Goal: Transaction & Acquisition: Purchase product/service

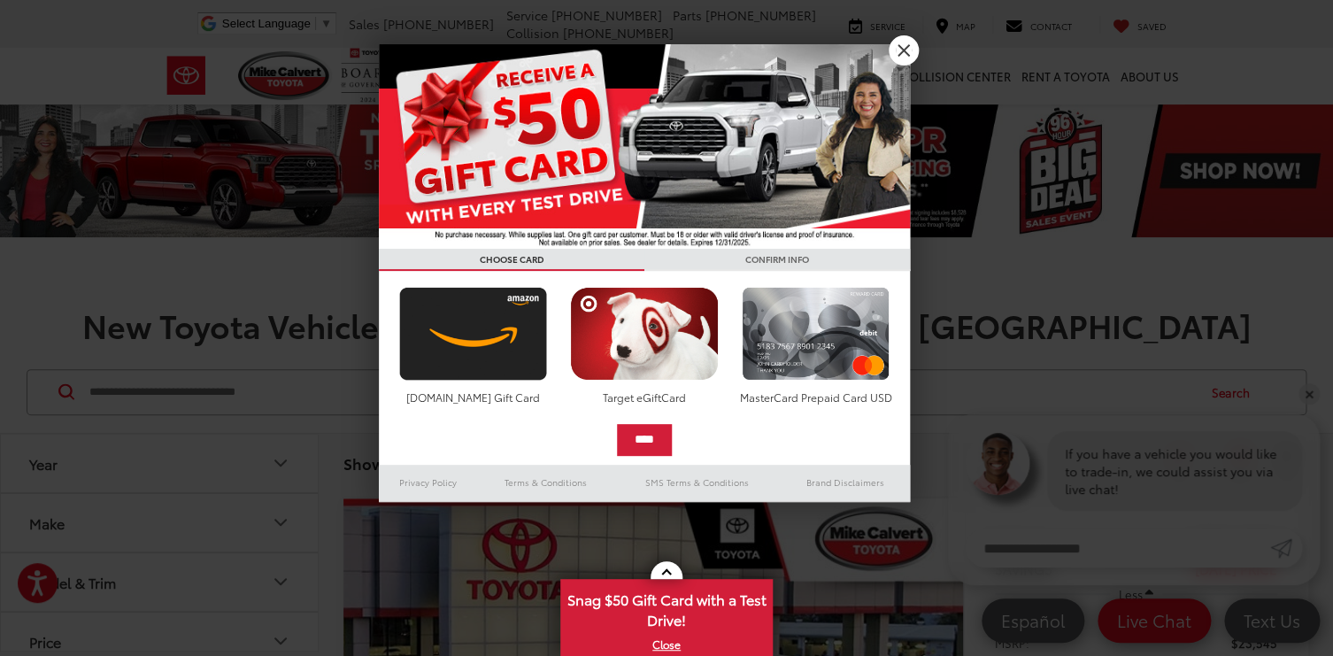
scroll to position [4, 0]
click at [915, 53] on link "X" at bounding box center [904, 50] width 30 height 30
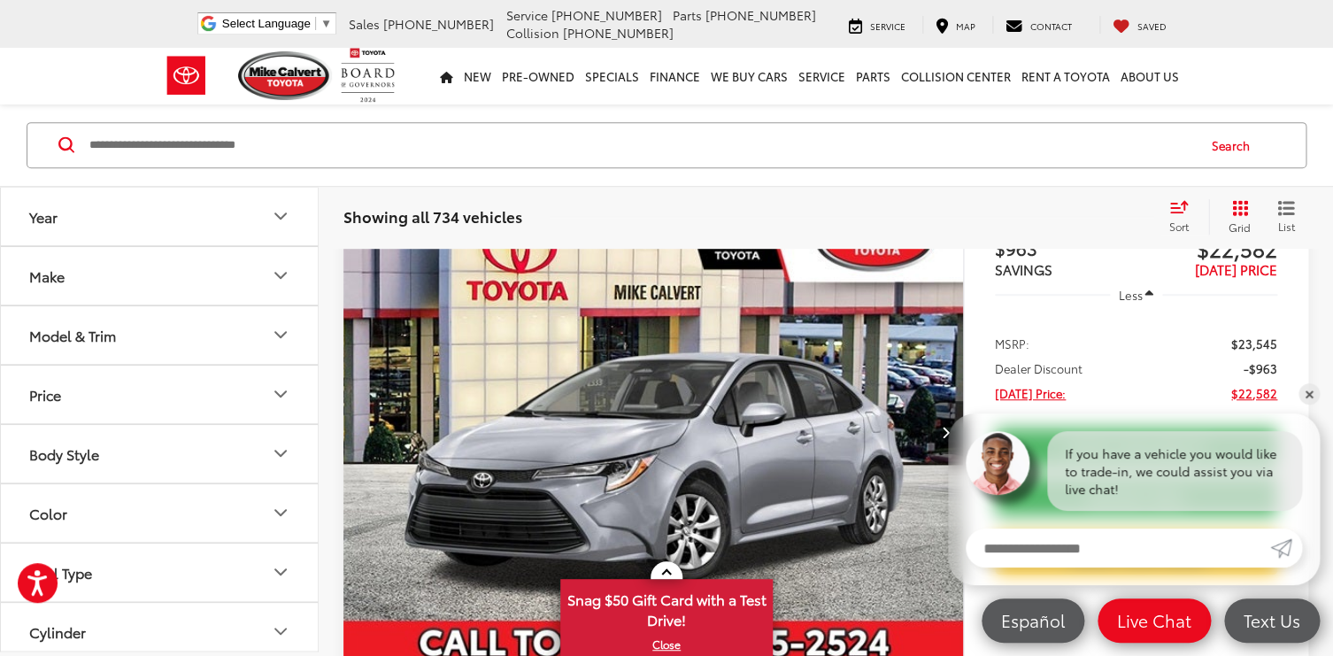
scroll to position [255, 0]
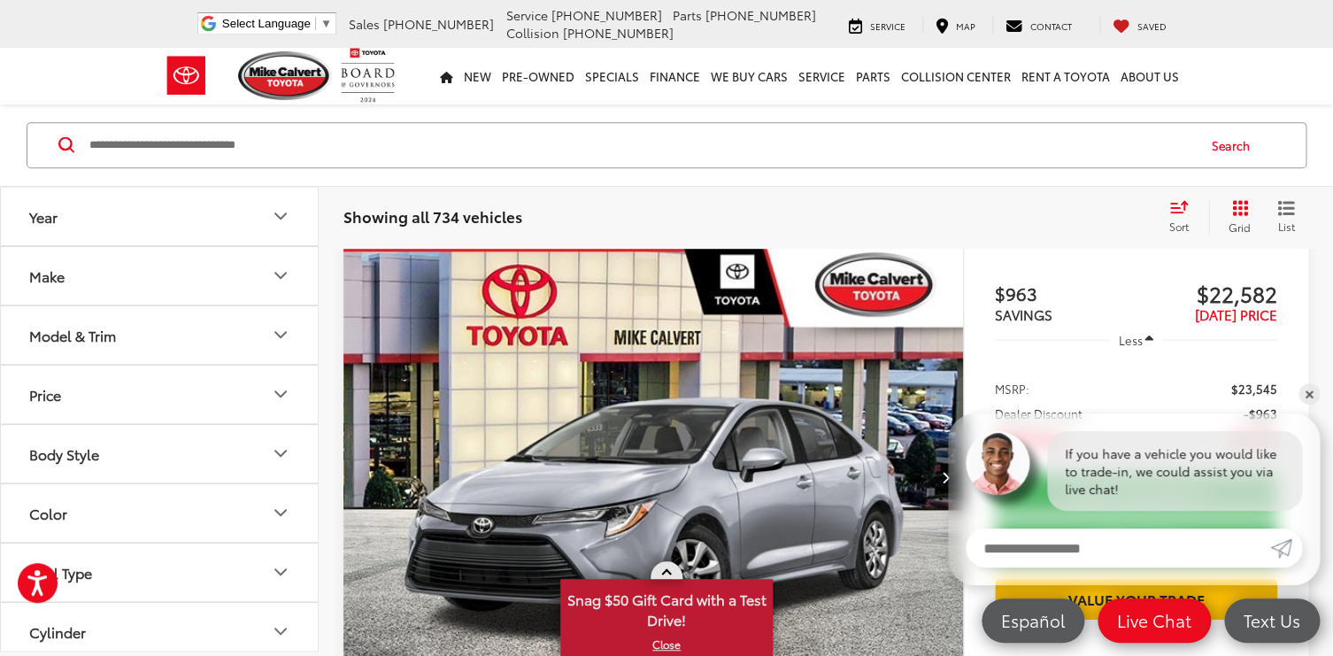
click at [659, 642] on link "X" at bounding box center [666, 644] width 209 height 19
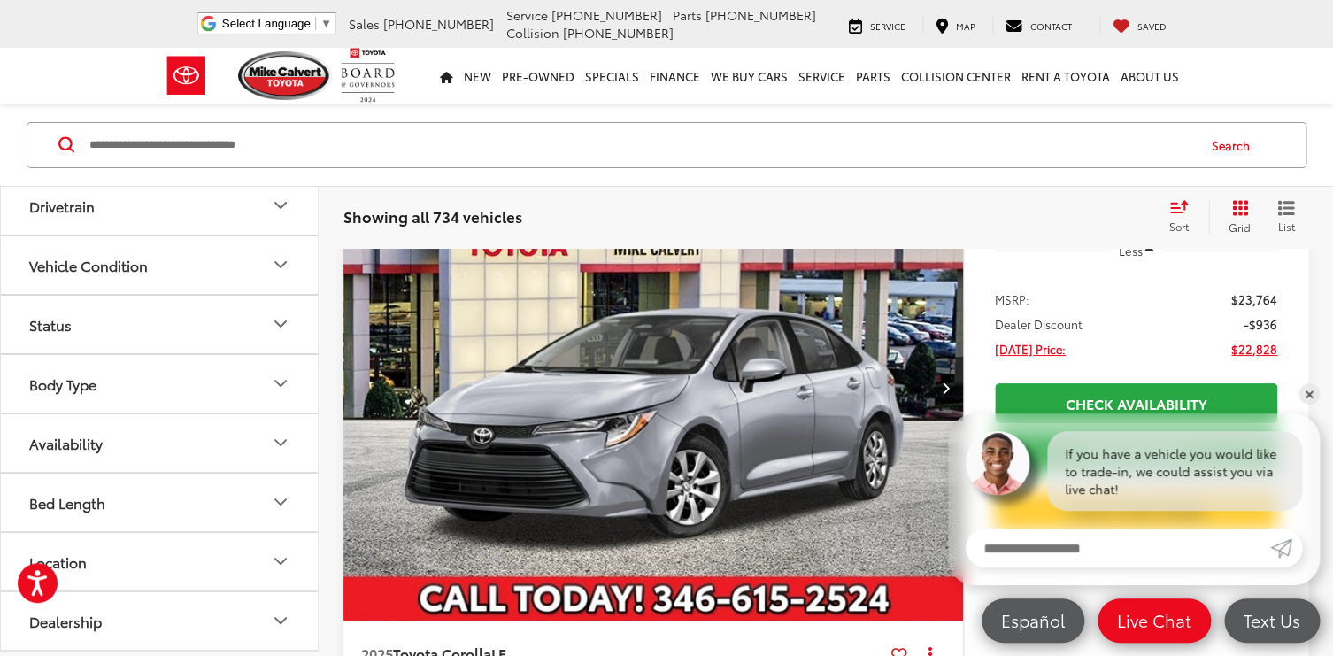
scroll to position [0, 0]
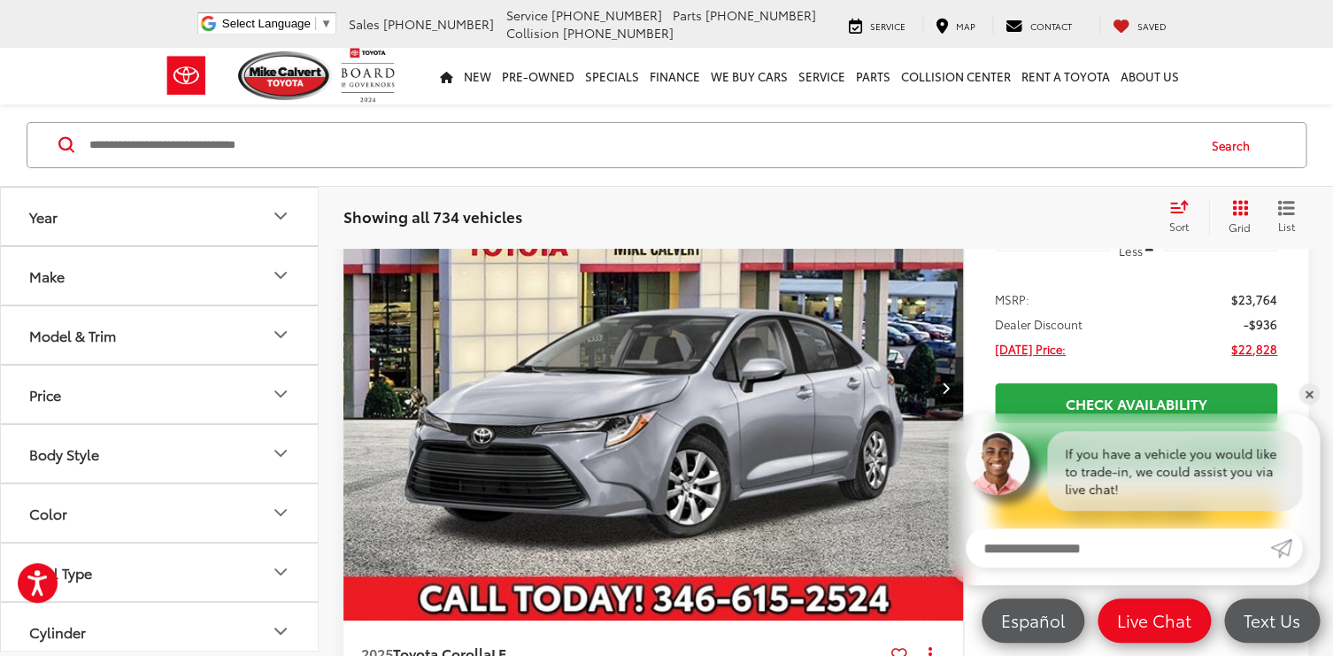
click at [111, 277] on button "Make" at bounding box center [160, 276] width 319 height 58
click at [277, 275] on icon "Make" at bounding box center [280, 276] width 21 height 21
click at [67, 329] on div "Model & Trim" at bounding box center [72, 335] width 87 height 17
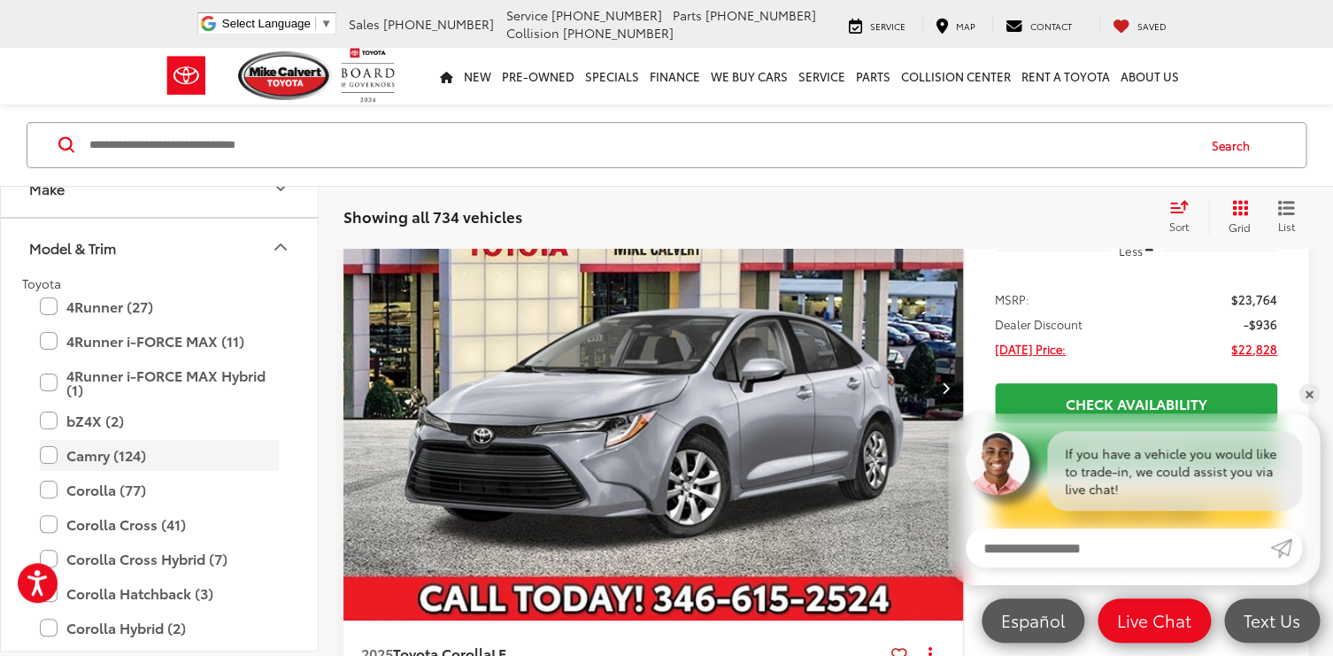
scroll to position [202, 0]
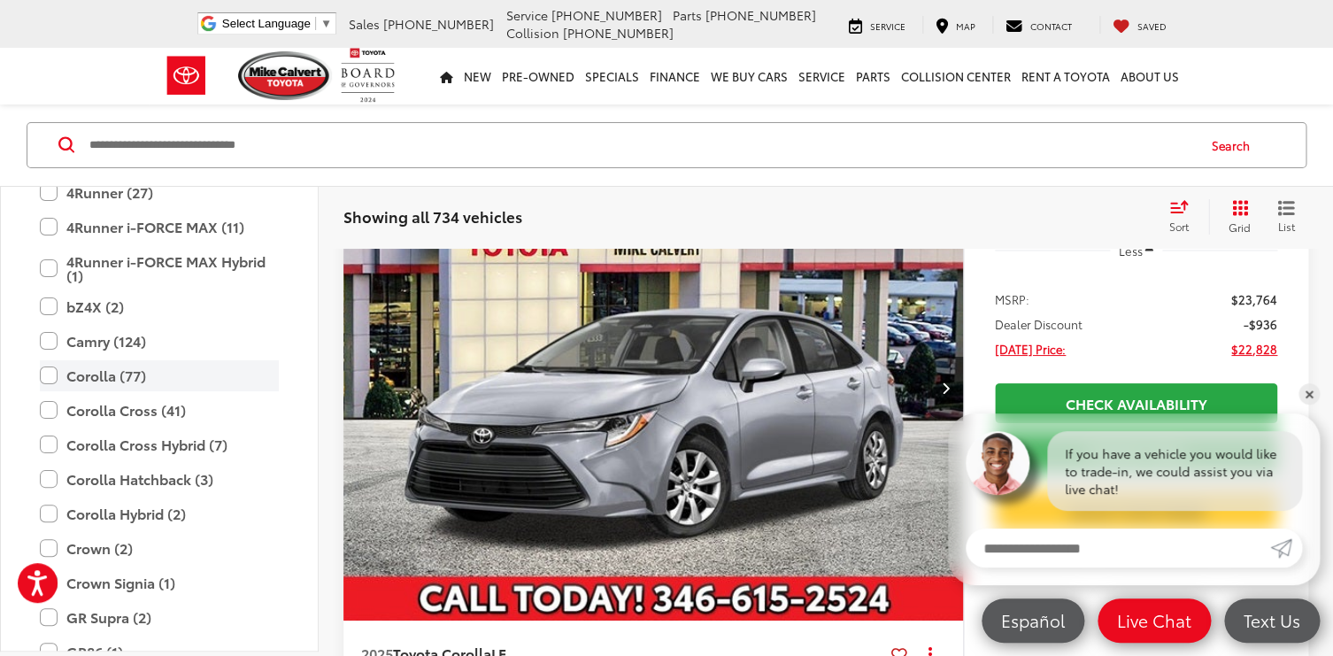
click at [50, 370] on label "Corolla (77)" at bounding box center [159, 375] width 239 height 31
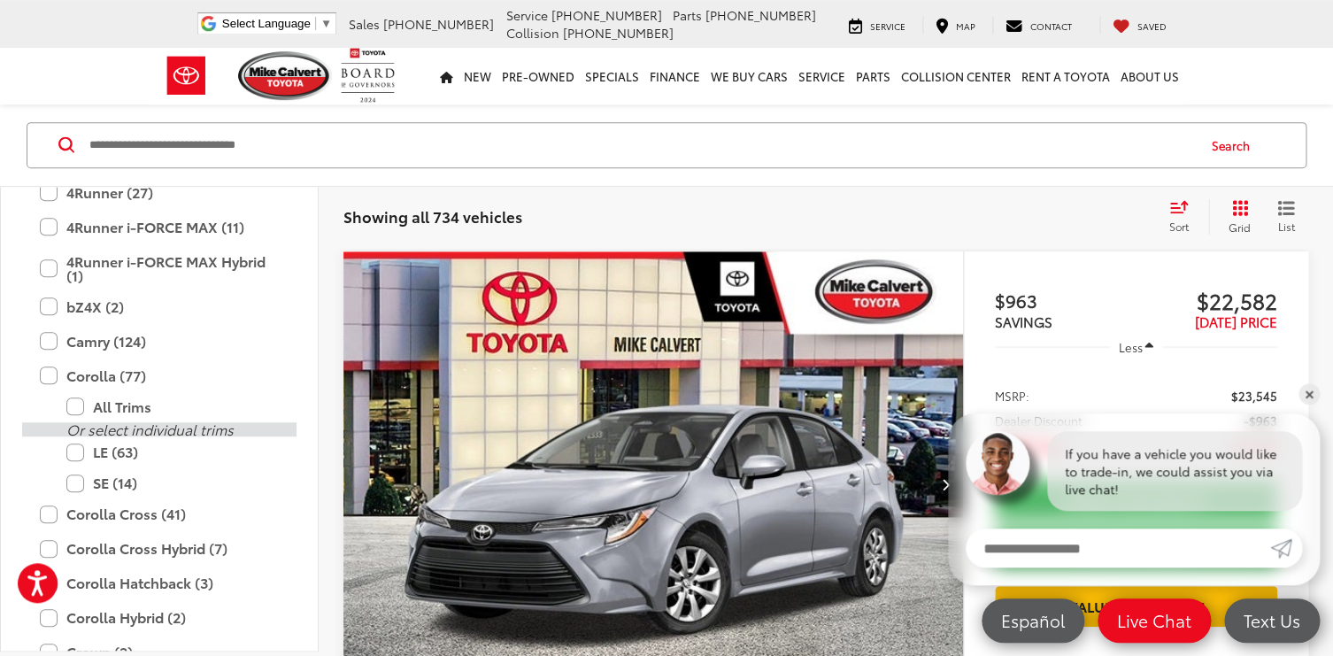
scroll to position [248, 0]
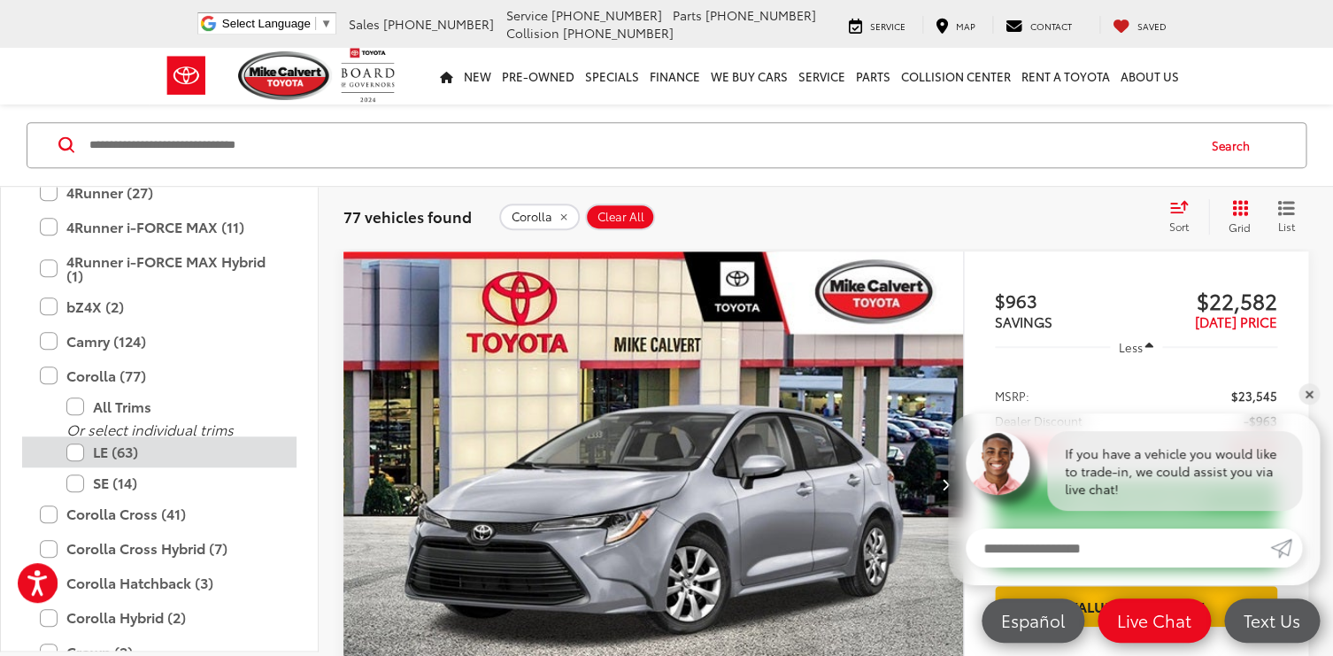
click at [81, 452] on label "LE (63)" at bounding box center [172, 452] width 213 height 31
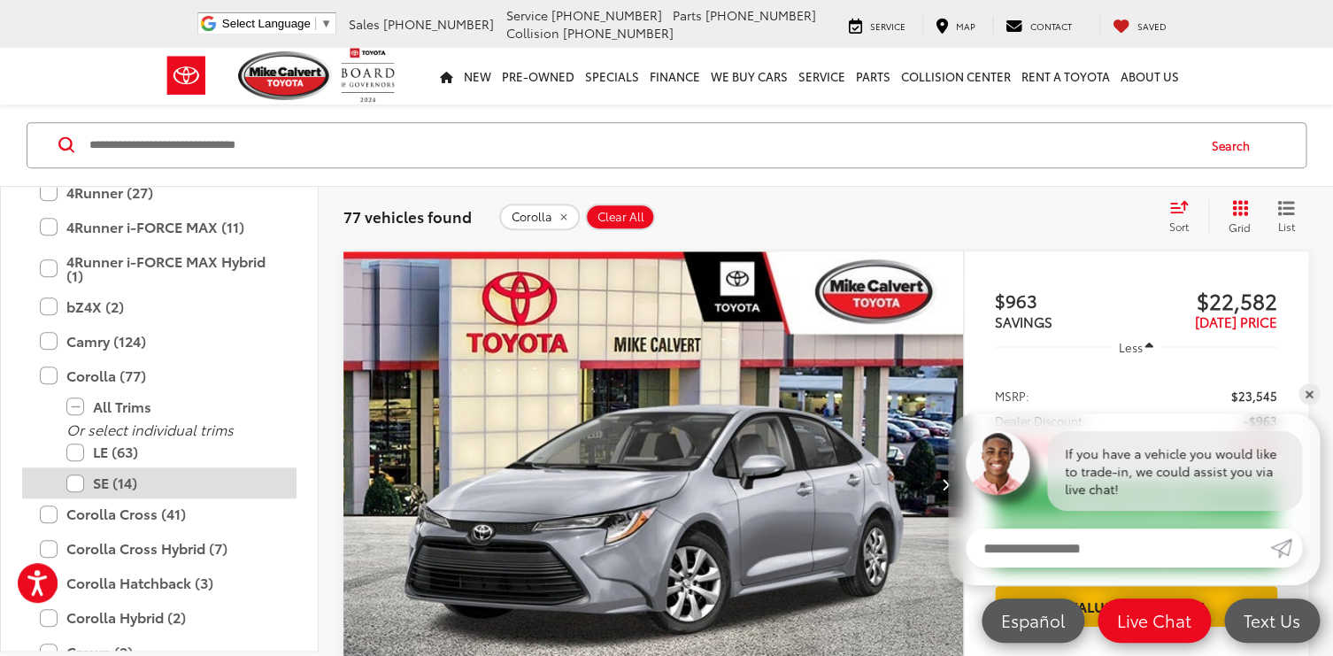
click at [76, 481] on label "SE (14)" at bounding box center [172, 483] width 213 height 31
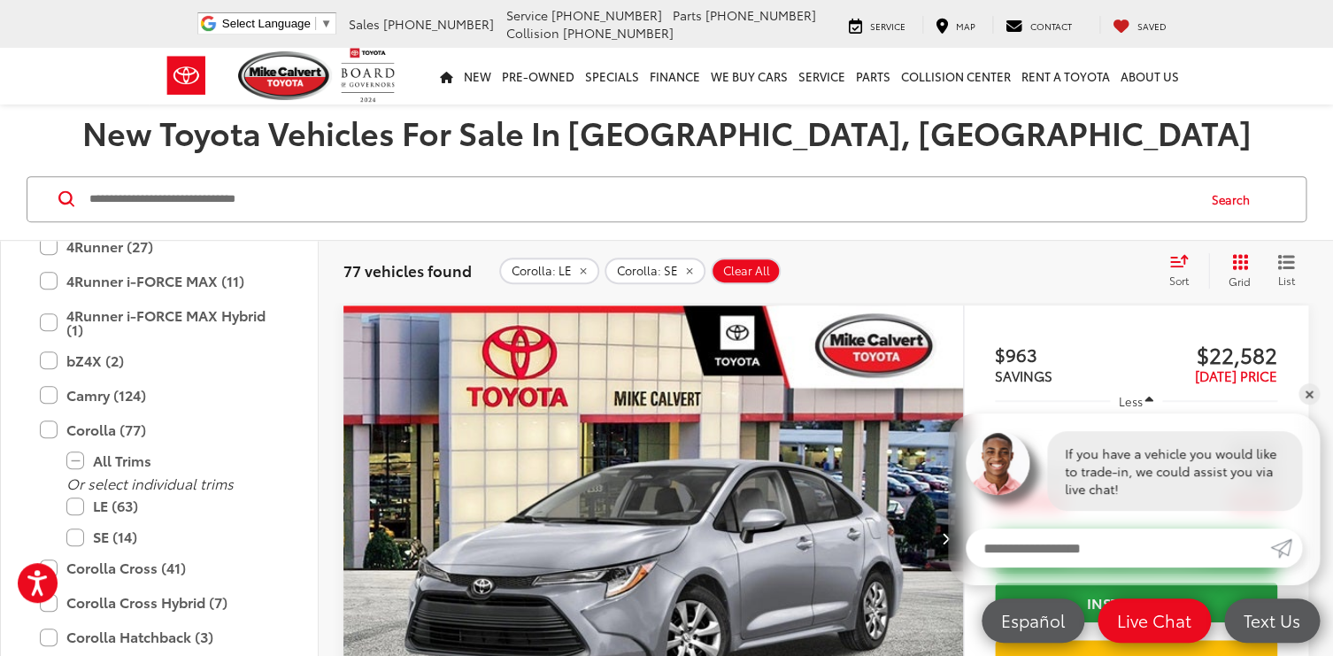
scroll to position [182, 0]
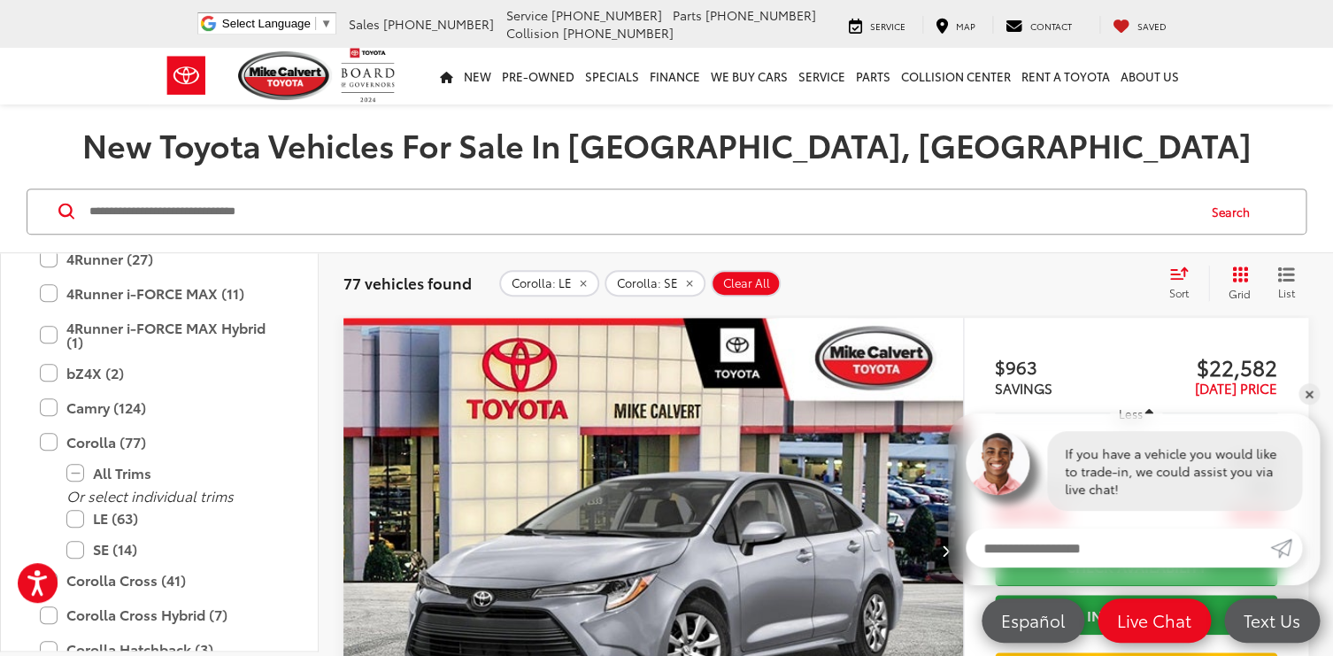
click at [658, 284] on span "Corolla: SE" at bounding box center [647, 283] width 61 height 14
click at [589, 282] on icon "remove Corolla: LE" at bounding box center [583, 283] width 12 height 11
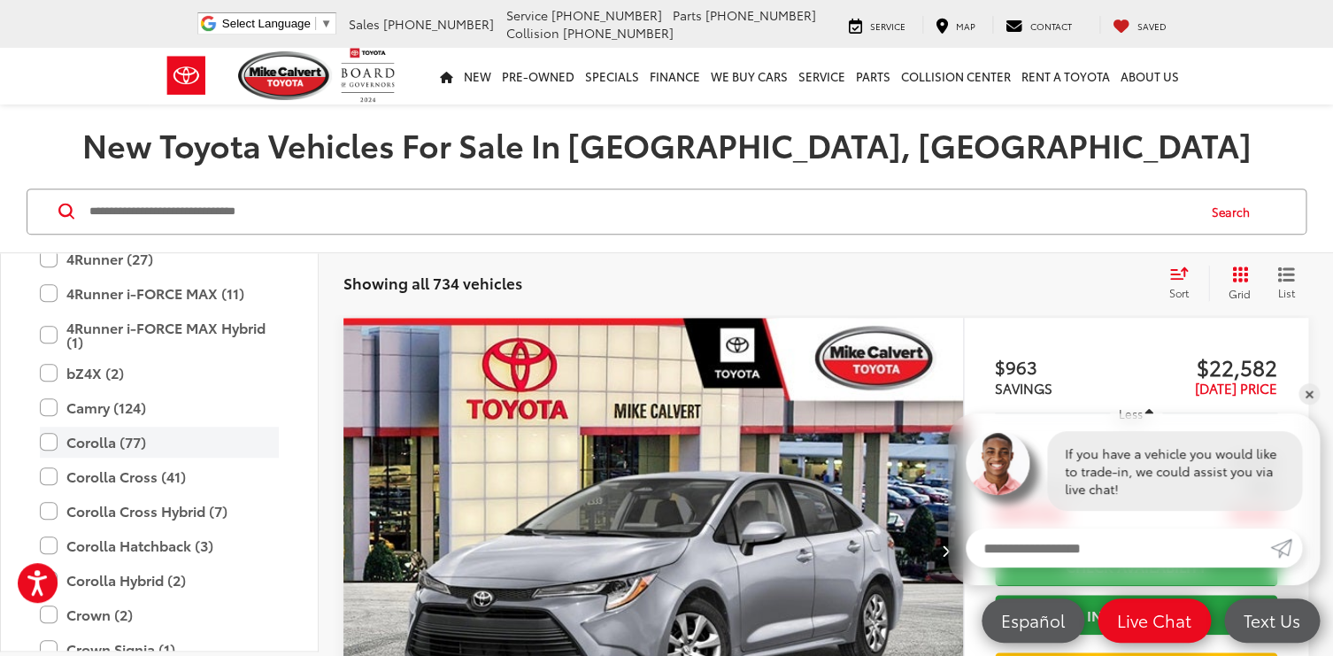
click at [54, 452] on label "Corolla (77)" at bounding box center [159, 442] width 239 height 31
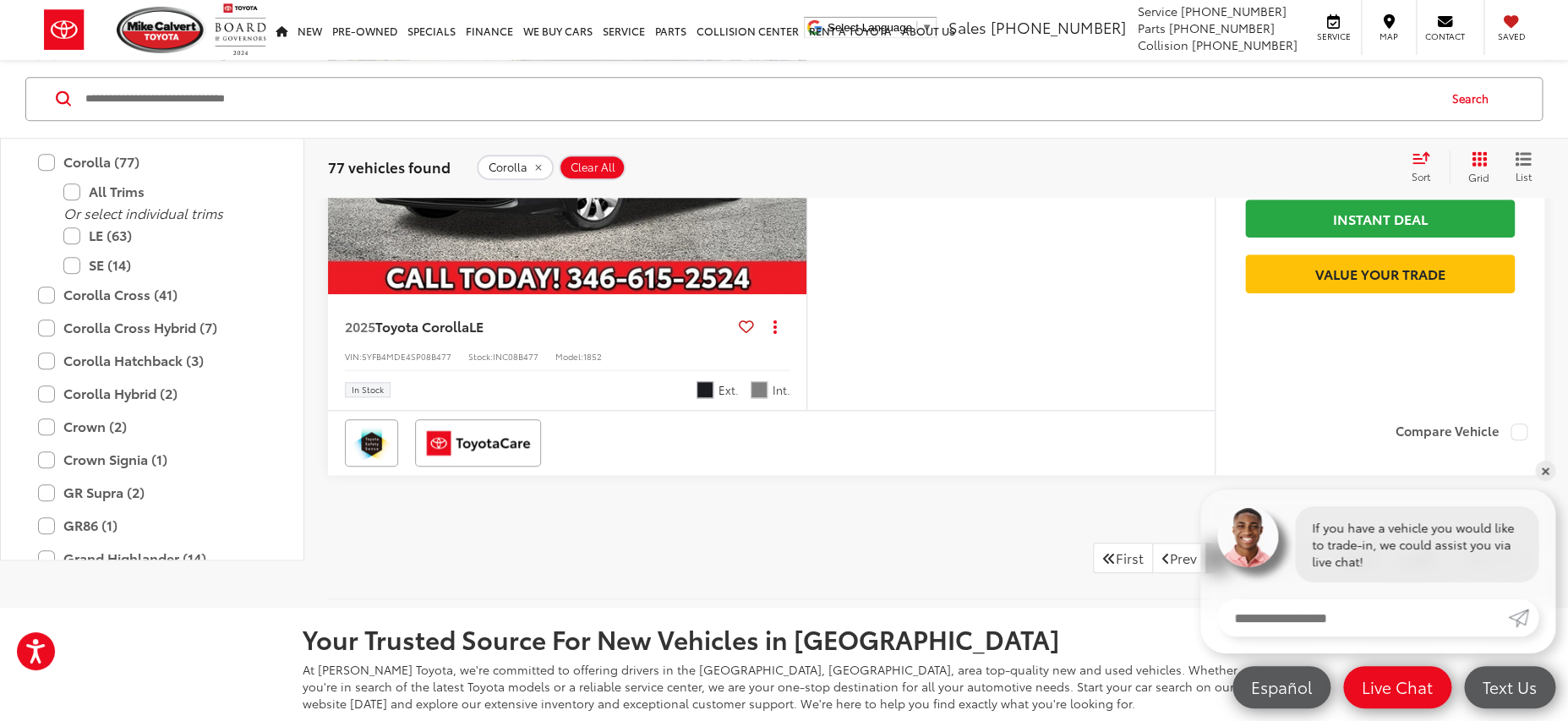
scroll to position [6848, 0]
click at [1229, 574] on link "2" at bounding box center [1241, 559] width 26 height 31
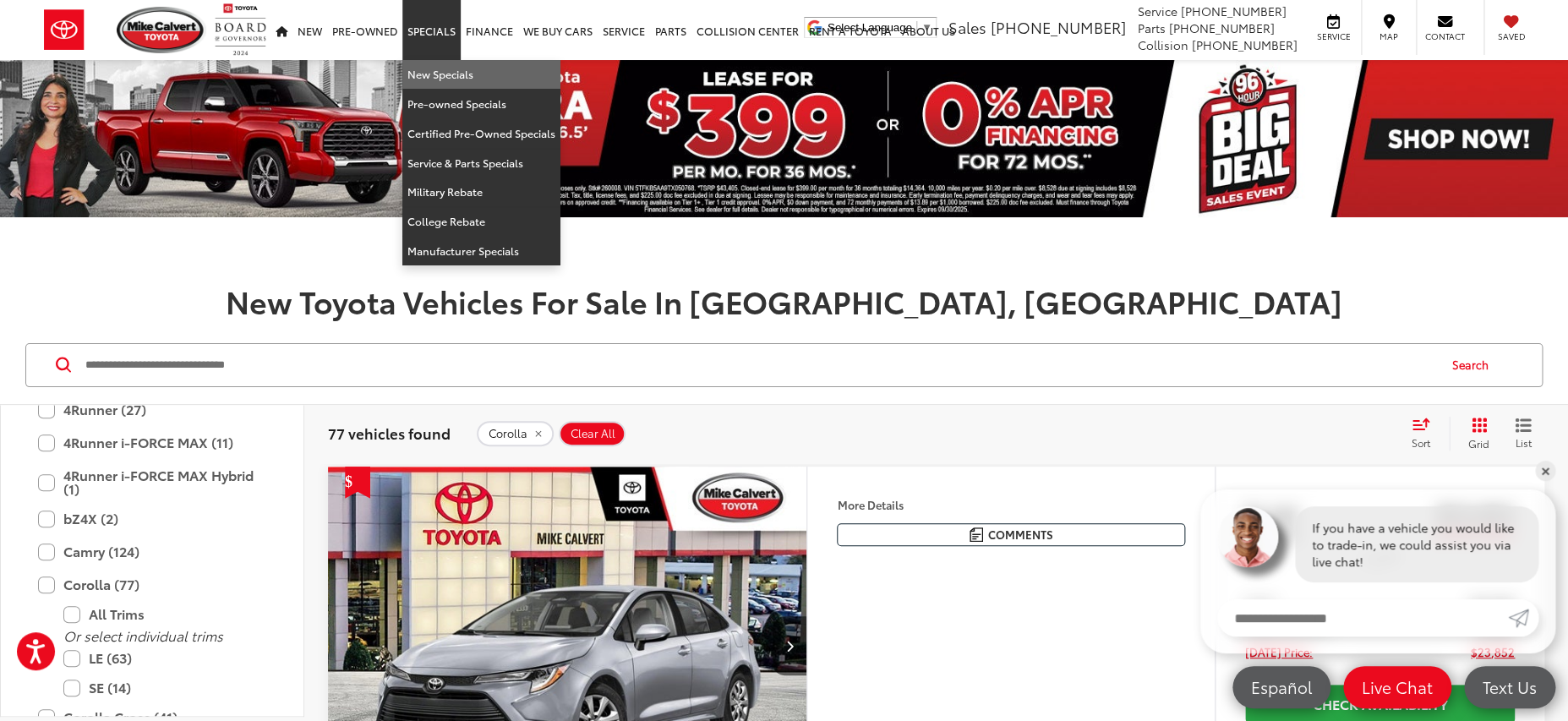
click at [432, 77] on link "New Specials" at bounding box center [481, 74] width 159 height 30
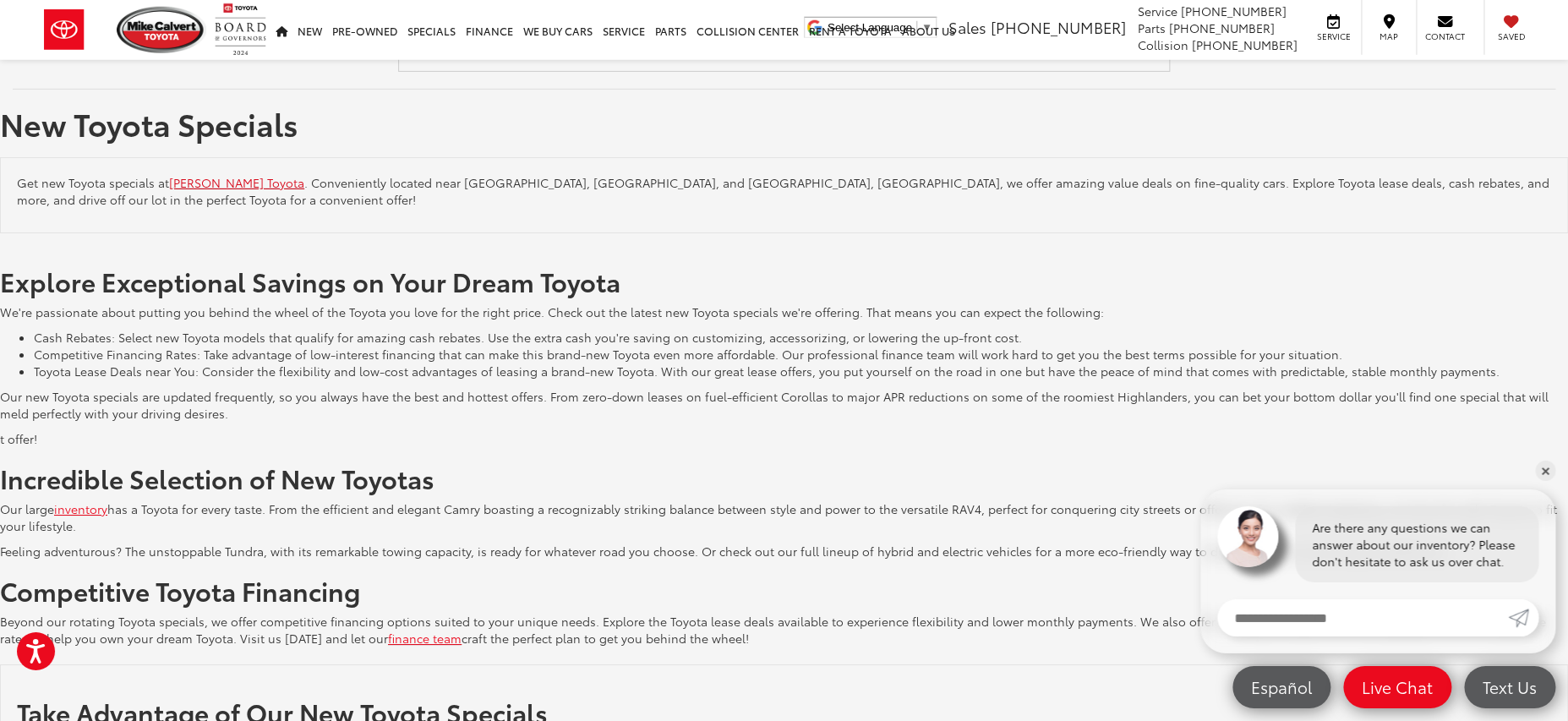
scroll to position [2580, 0]
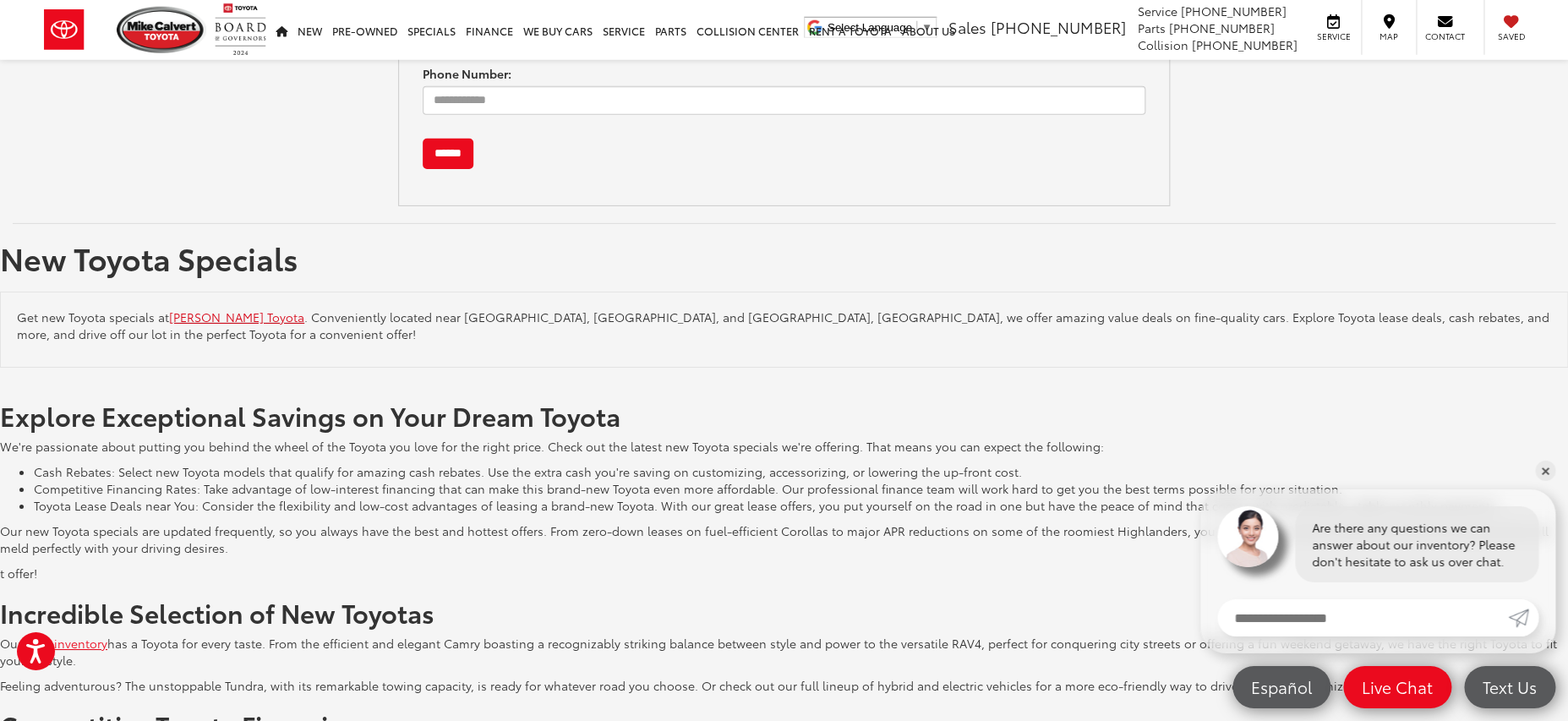
click at [254, 315] on link "[PERSON_NAME] Toyota" at bounding box center [237, 317] width 136 height 17
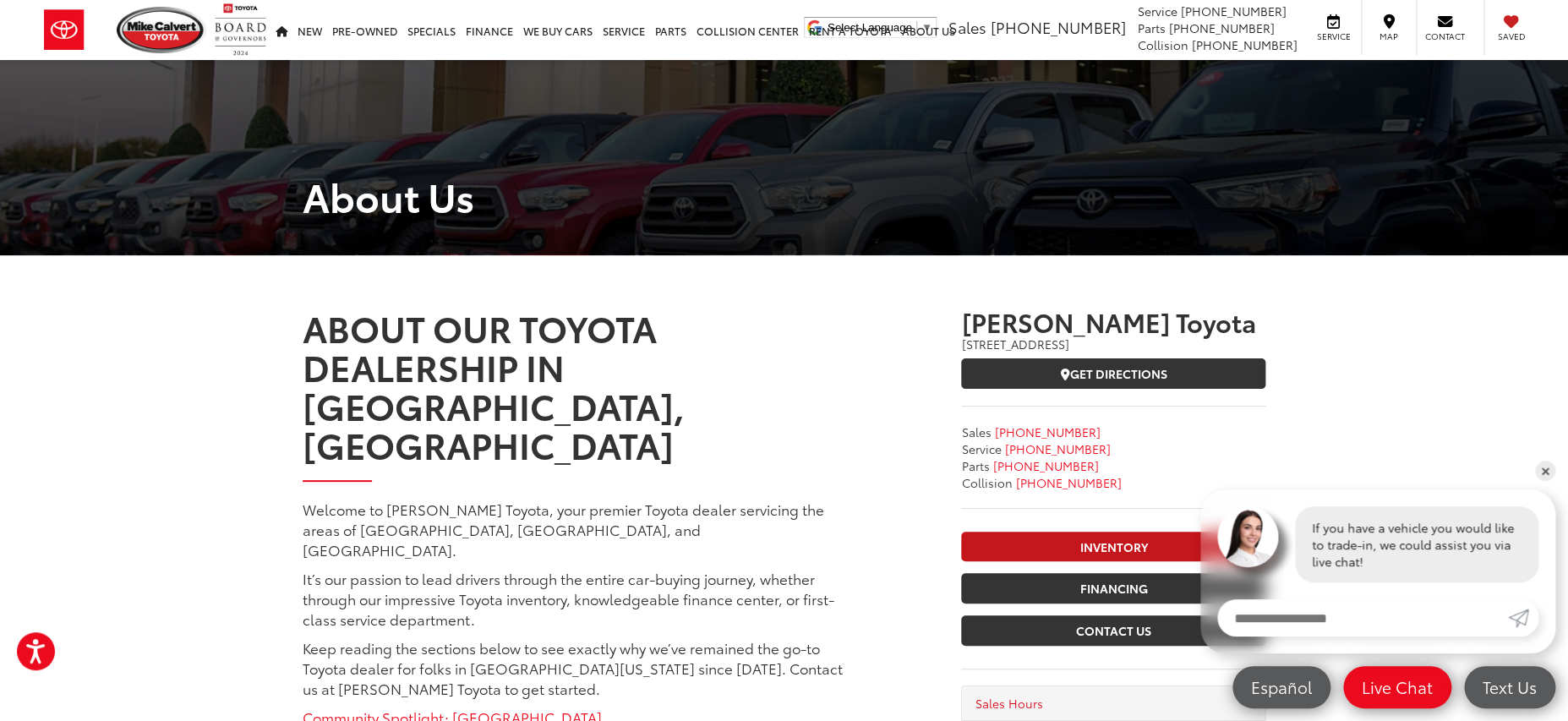
click at [1055, 538] on link "Inventory" at bounding box center [1113, 547] width 305 height 31
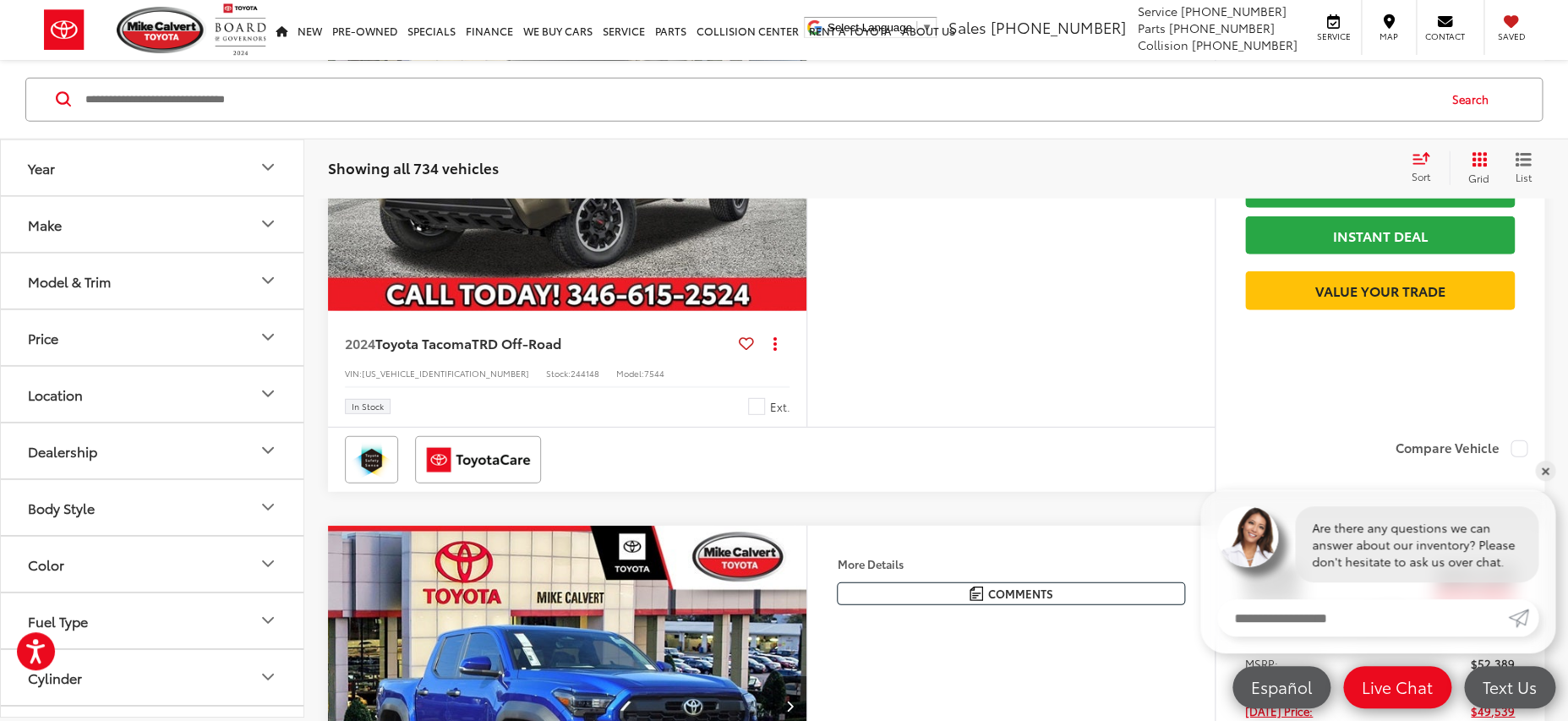
scroll to position [2210, 0]
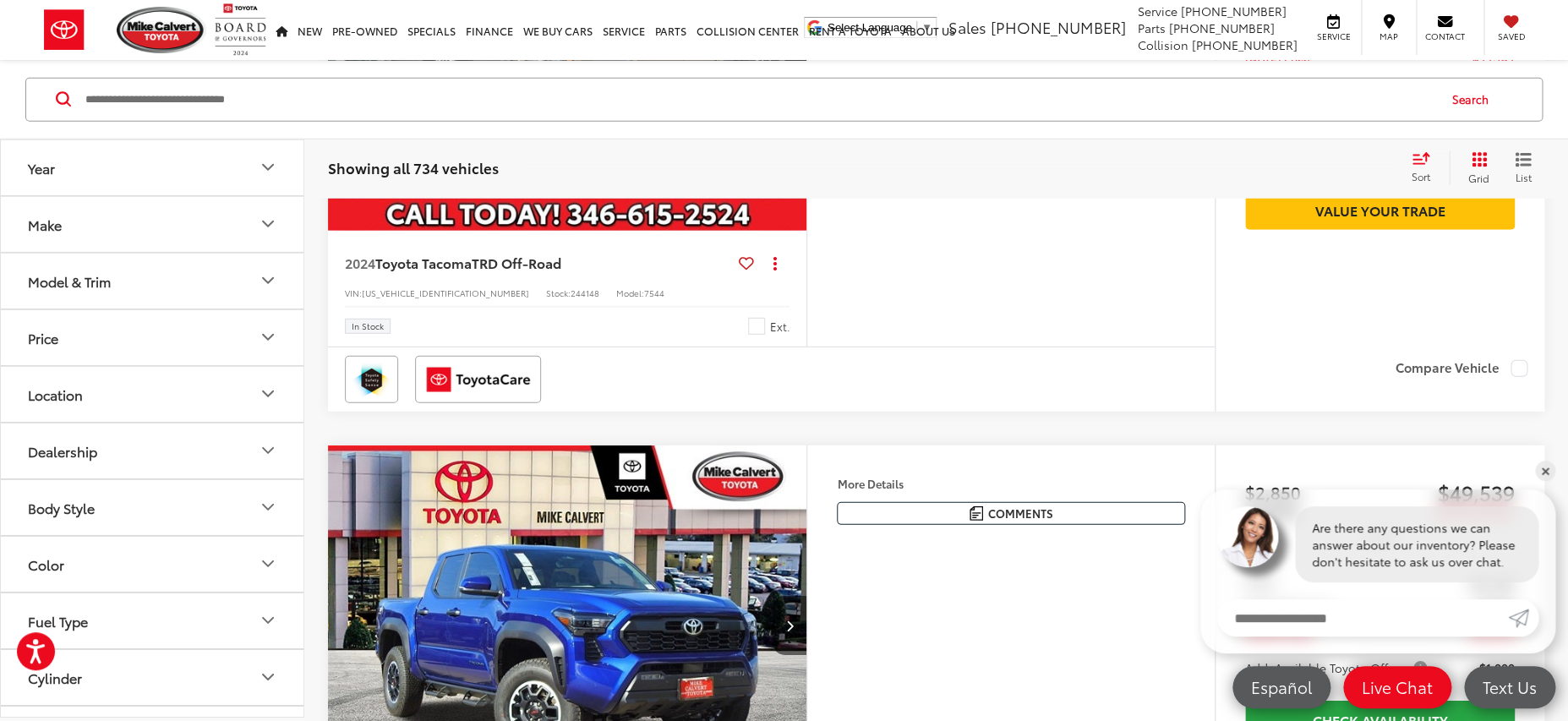
click at [38, 239] on button "Make" at bounding box center [153, 223] width 305 height 55
click at [43, 225] on div "Make" at bounding box center [44, 223] width 33 height 16
click at [56, 288] on div "Model & Trim" at bounding box center [69, 280] width 83 height 16
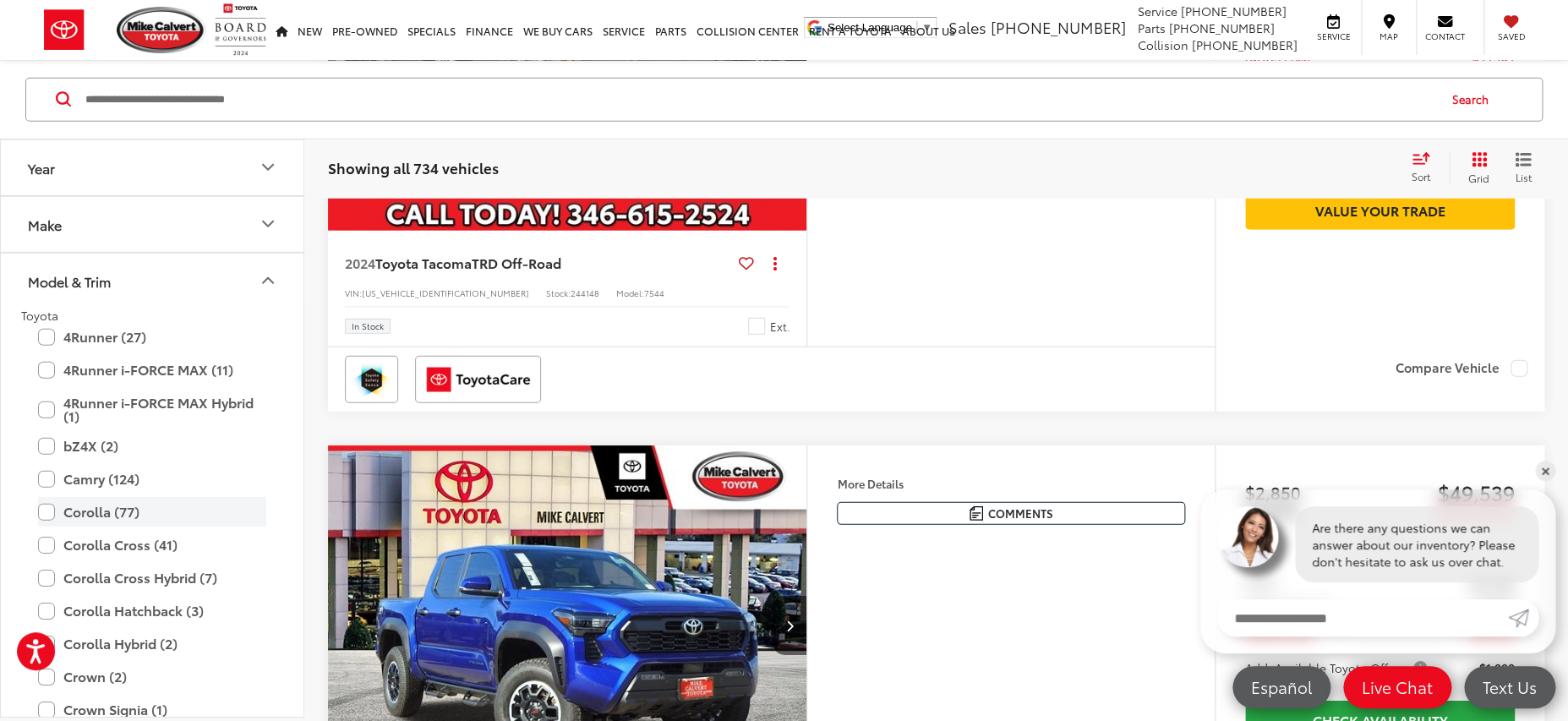
drag, startPoint x: 53, startPoint y: 512, endPoint x: 78, endPoint y: 509, distance: 25.2
click at [53, 512] on label "Corolla (77)" at bounding box center [152, 512] width 228 height 30
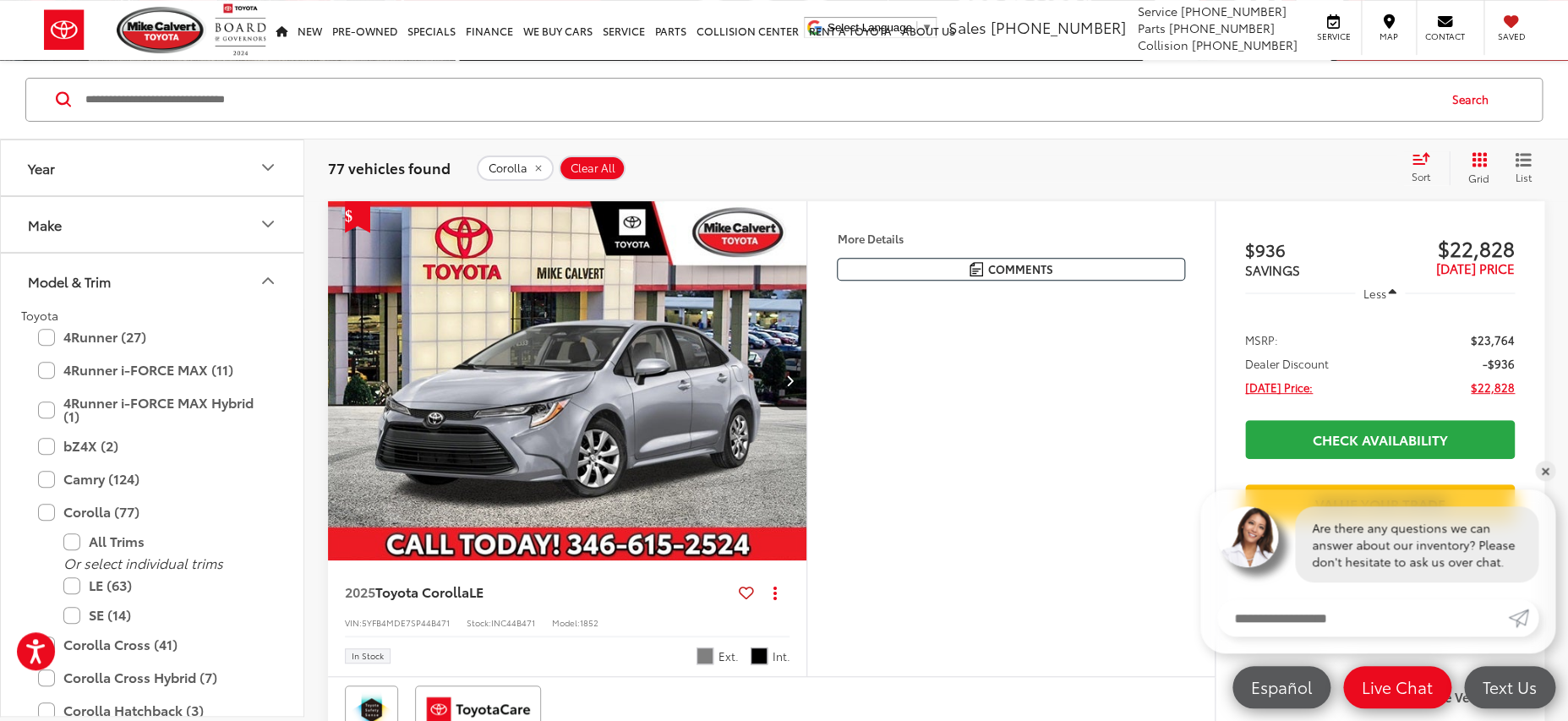
scroll to position [157, 0]
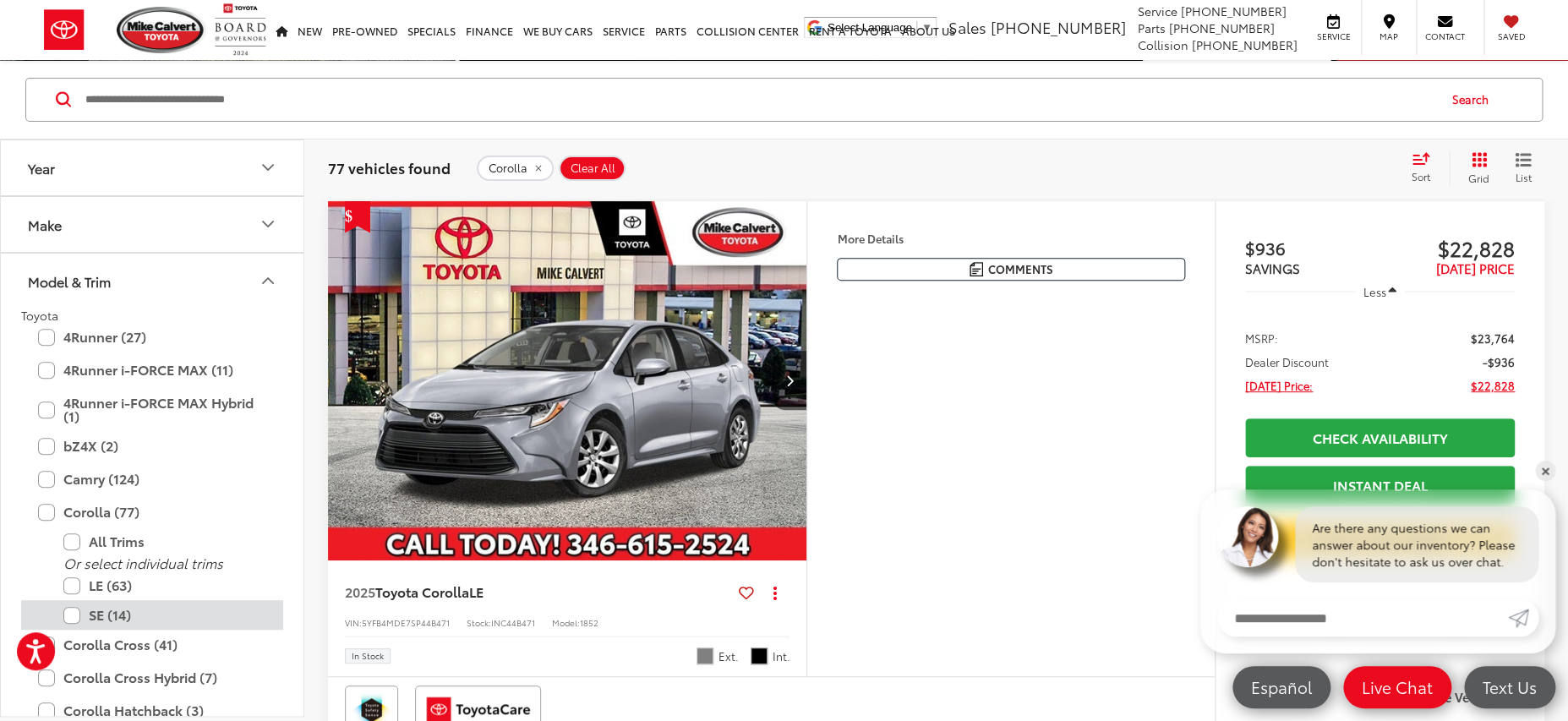
click at [73, 609] on label "SE (14)" at bounding box center [164, 615] width 203 height 30
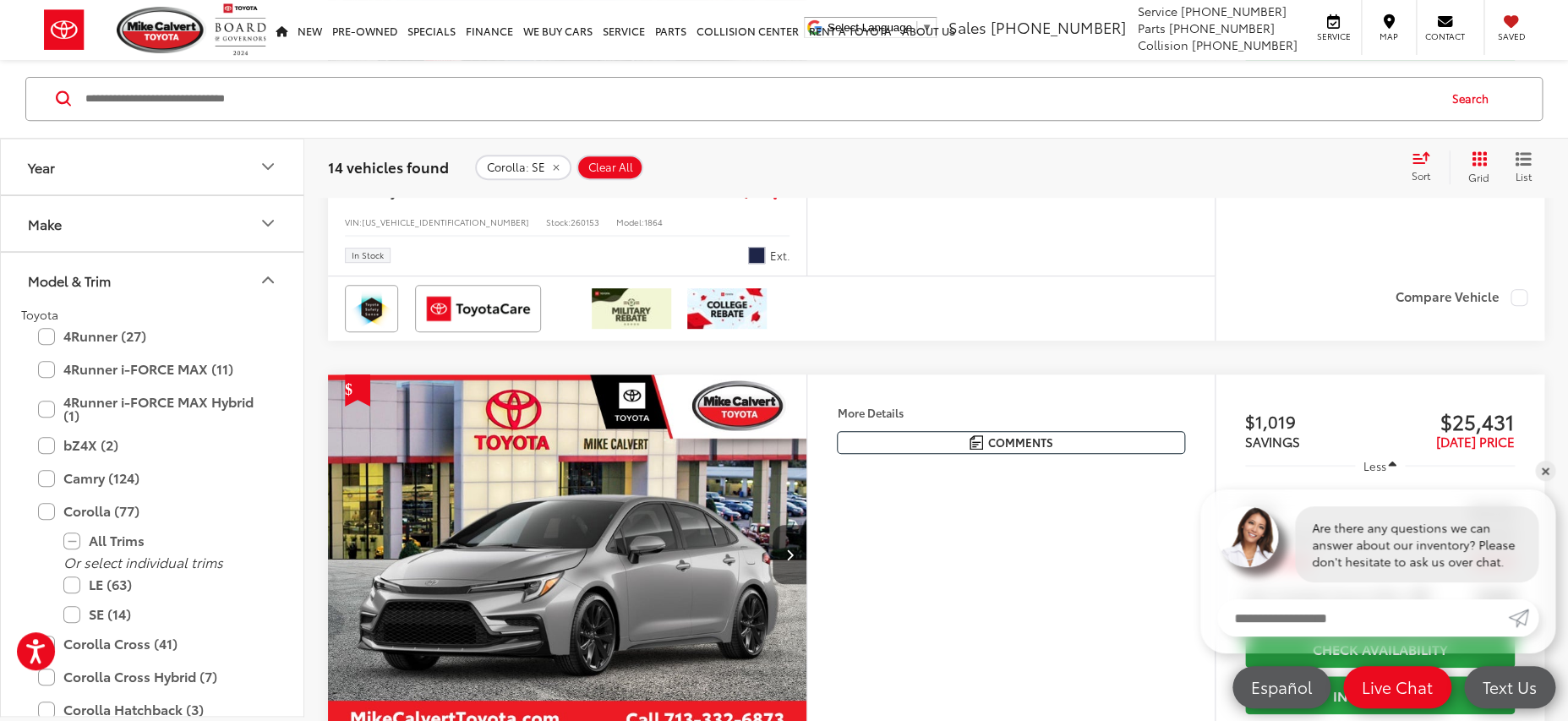
scroll to position [3428, 0]
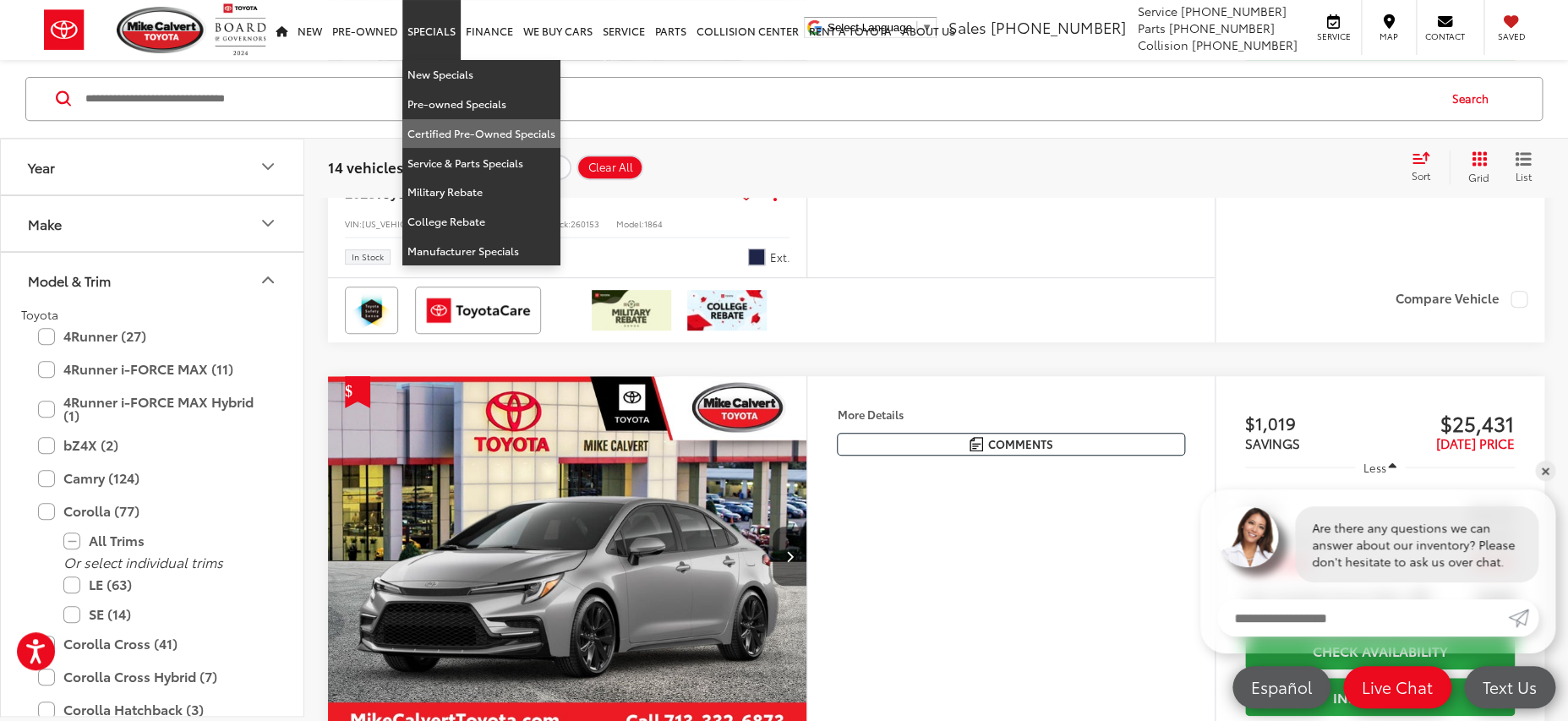
click at [444, 130] on link "Certified Pre-Owned Specials" at bounding box center [481, 134] width 159 height 30
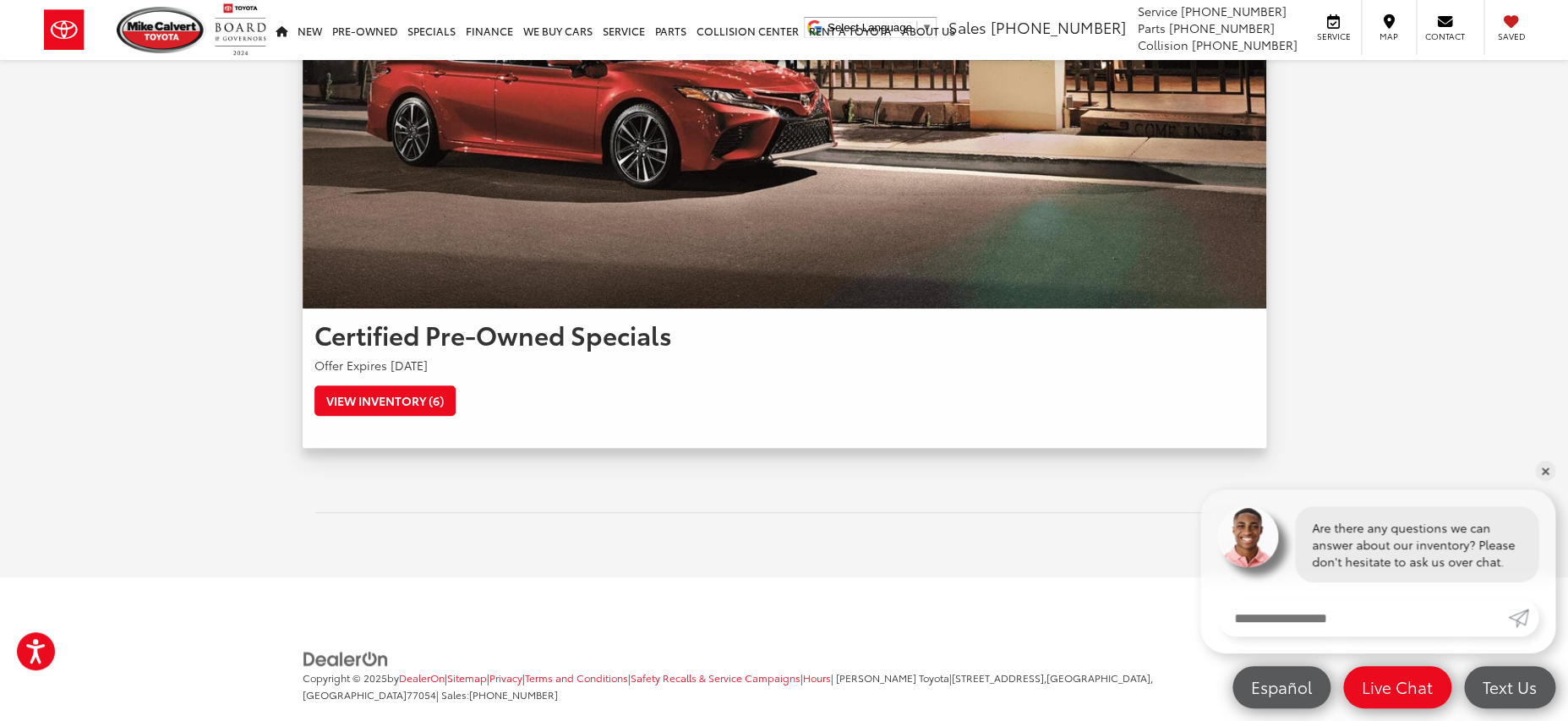
scroll to position [288, 0]
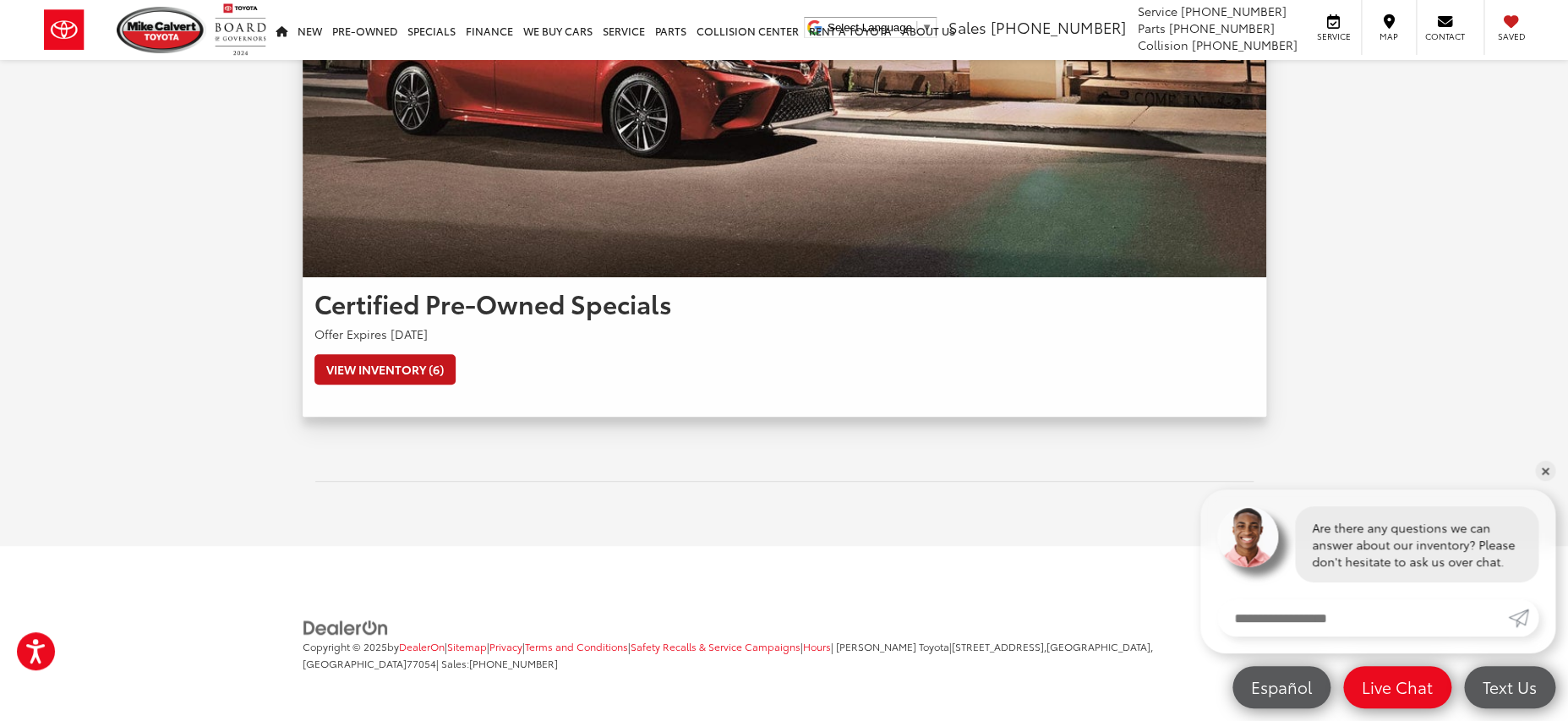
click at [400, 380] on link "View Inventory (6)" at bounding box center [385, 370] width 141 height 31
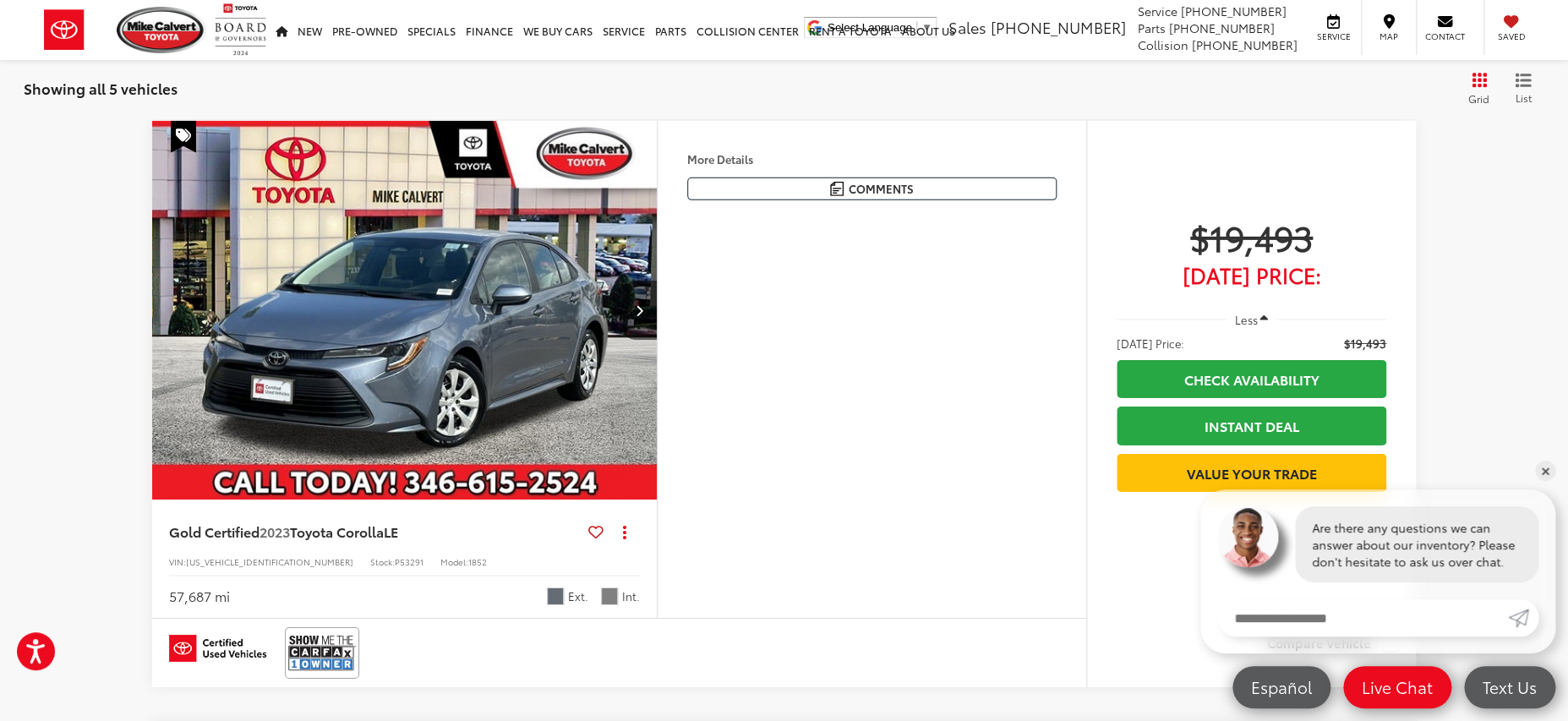
scroll to position [2520, 0]
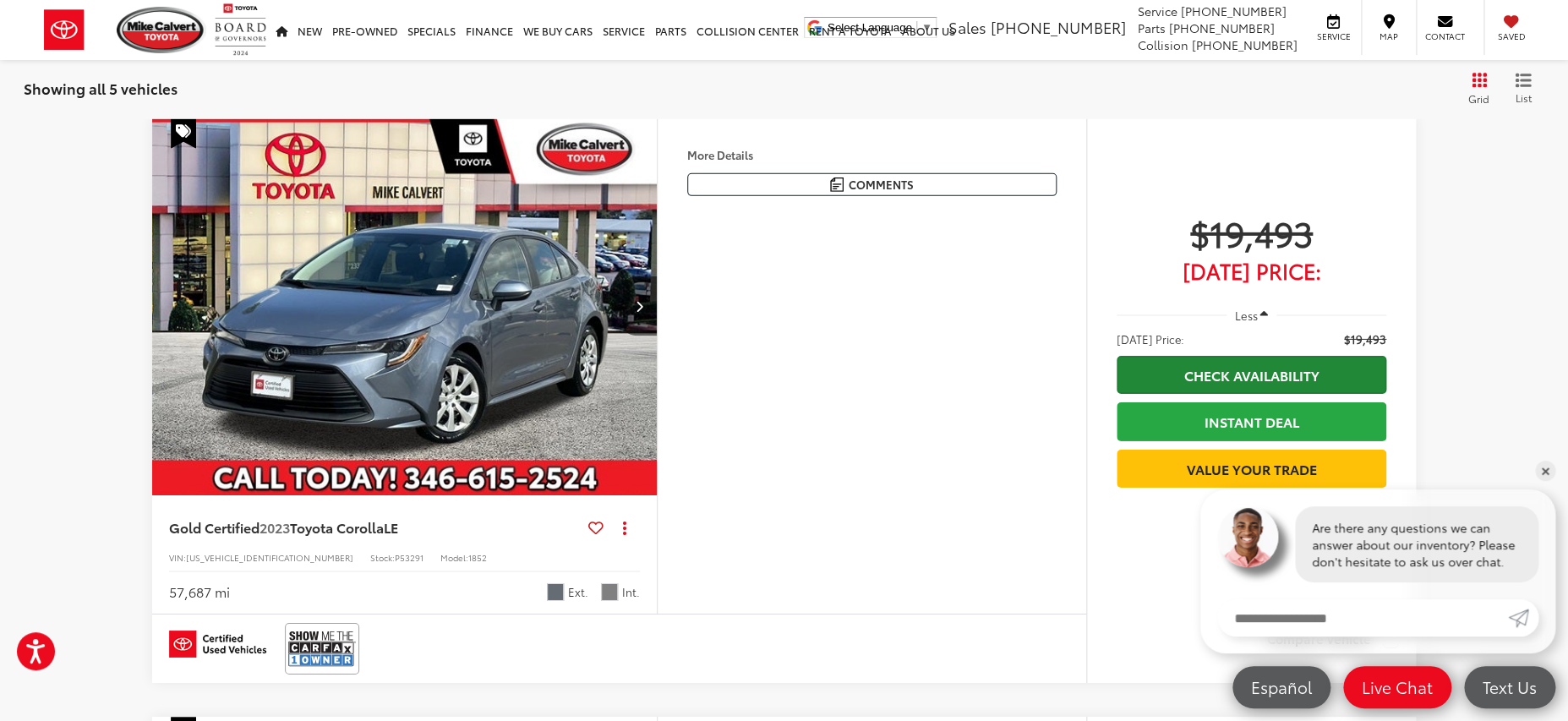
click at [1216, 383] on link "Check Availability" at bounding box center [1252, 375] width 269 height 38
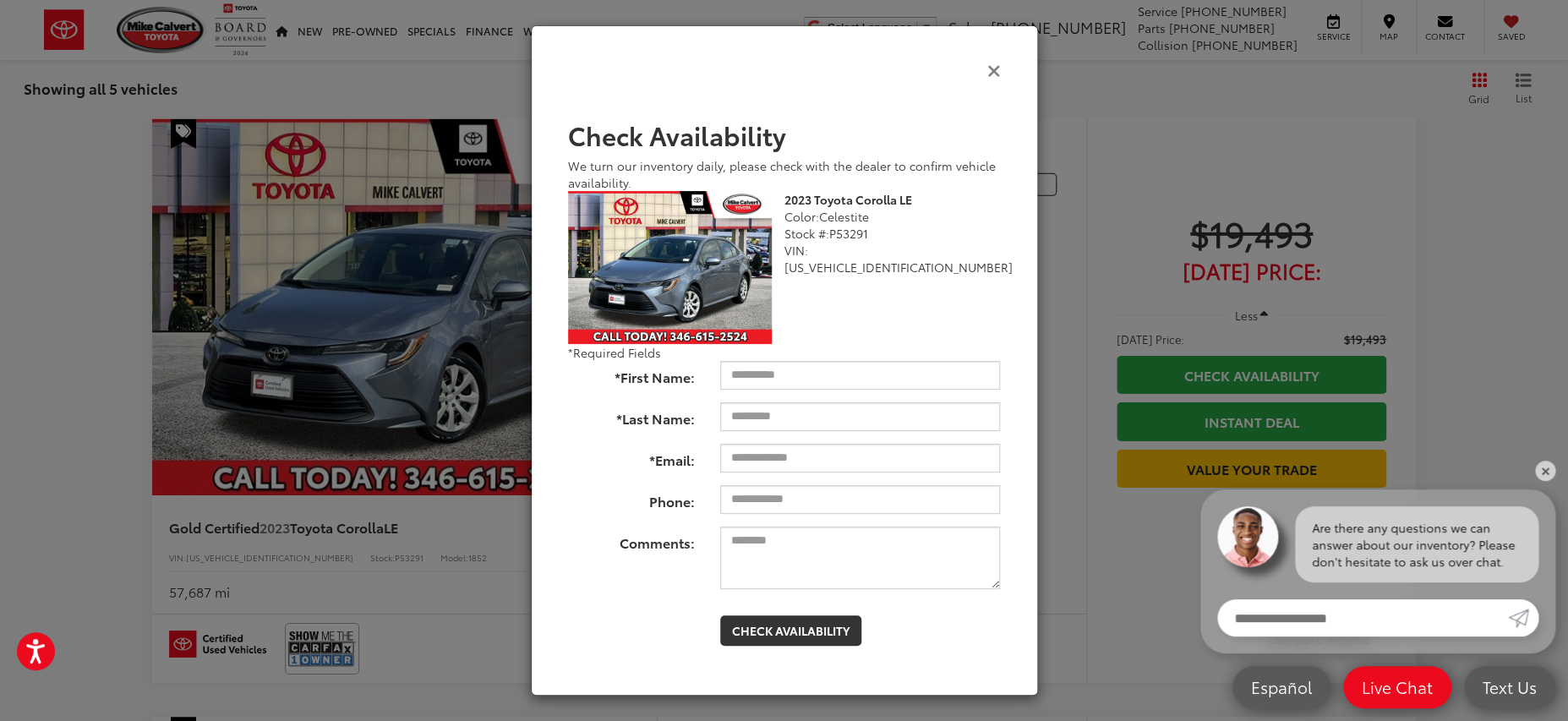
click at [996, 69] on icon "Close" at bounding box center [994, 70] width 13 height 18
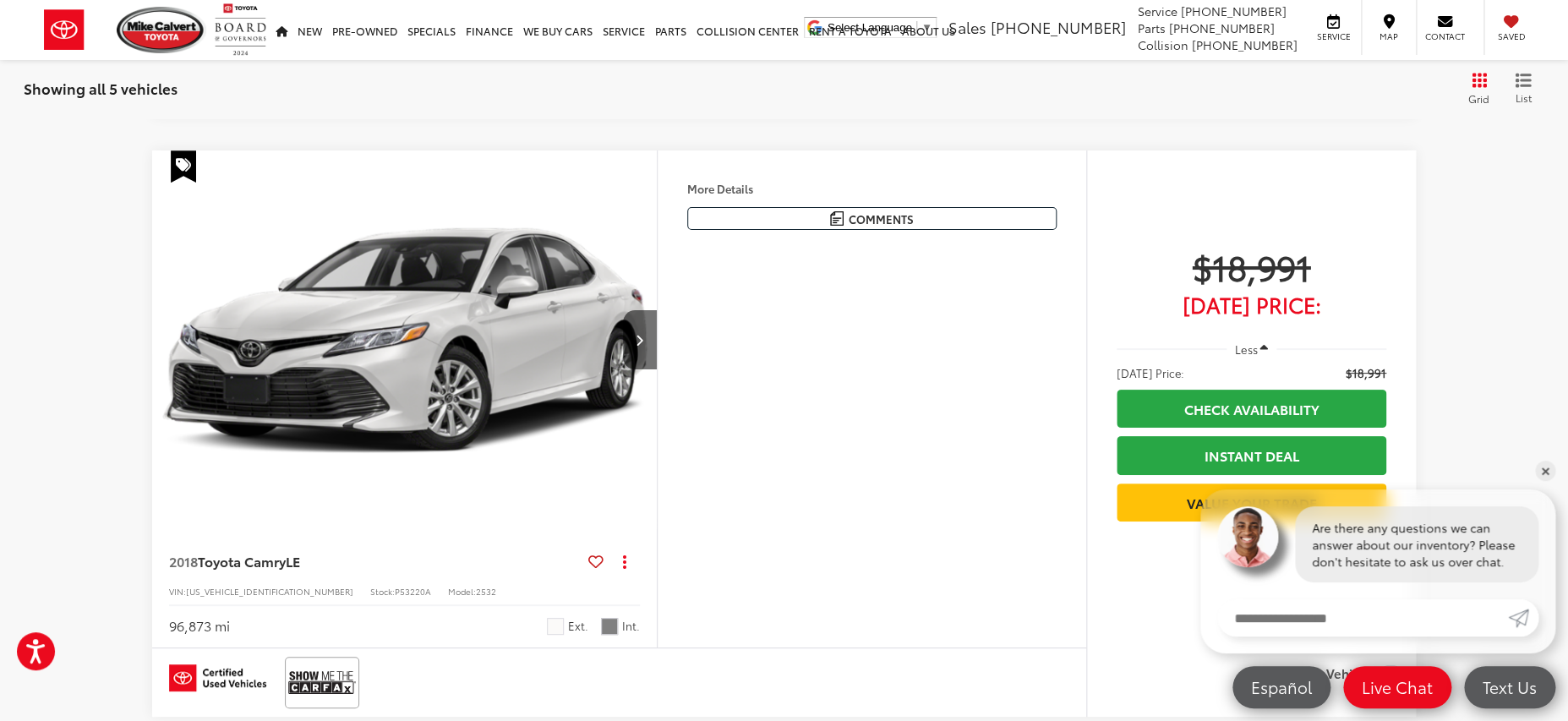
scroll to position [3088, 0]
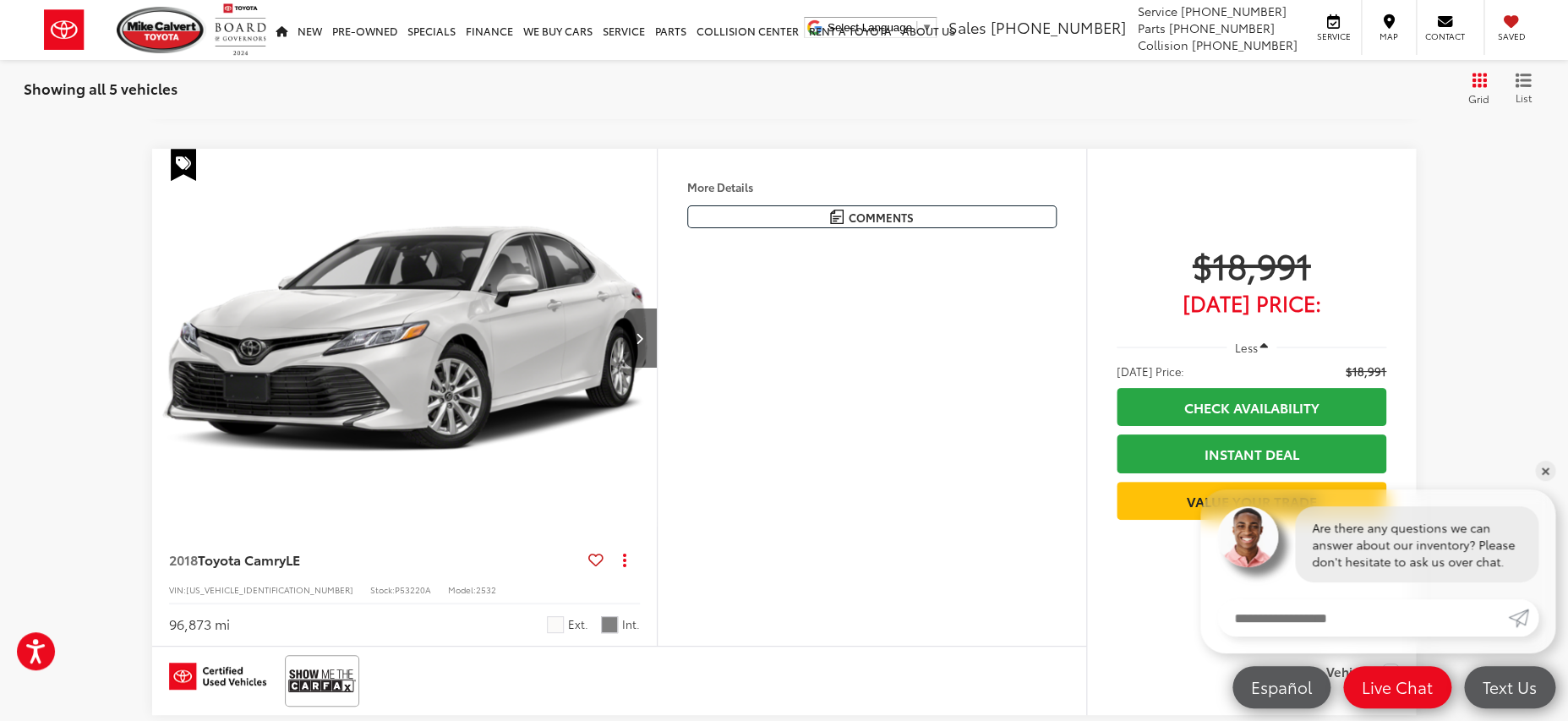
click at [564, 389] on img "2018 Toyota Camry LE 0" at bounding box center [404, 339] width 507 height 380
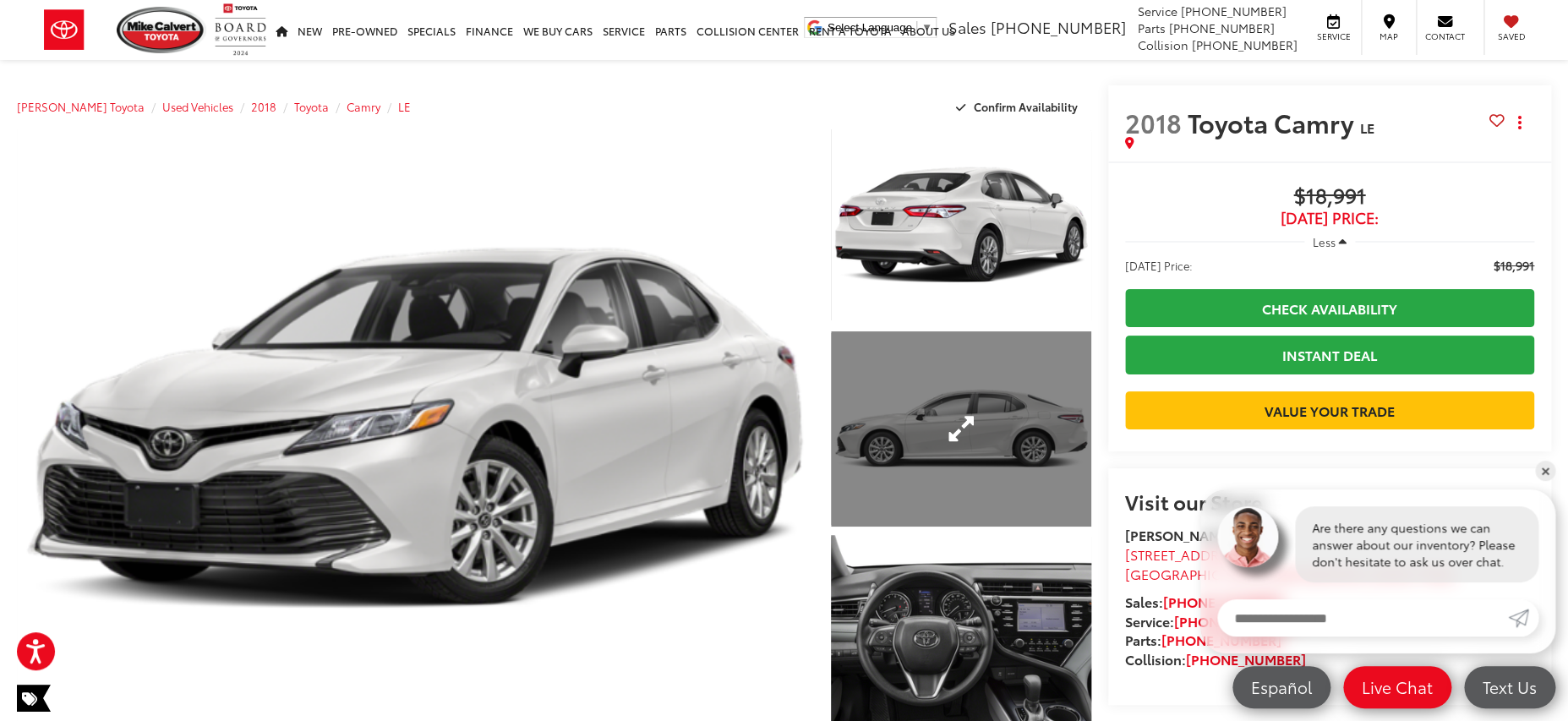
scroll to position [327, 0]
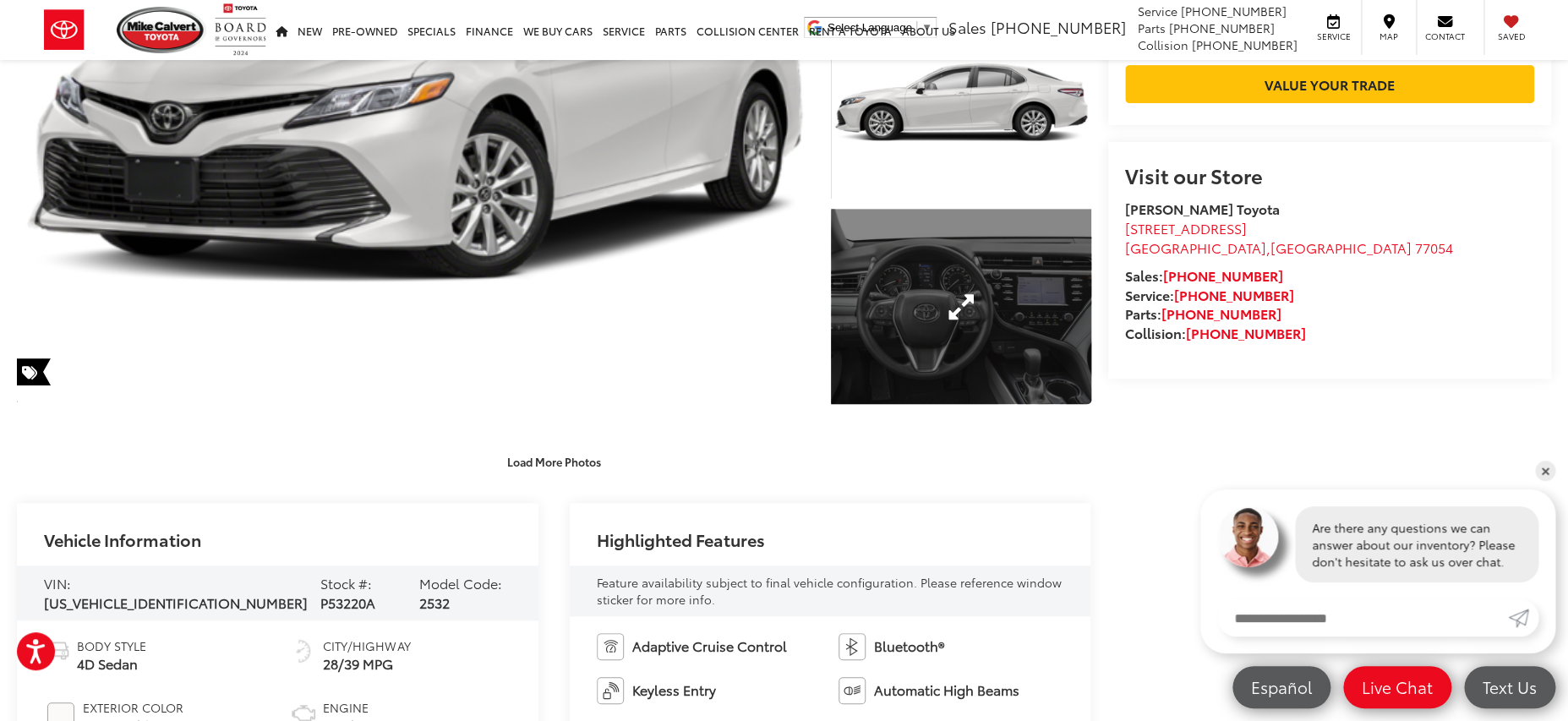
click at [961, 358] on link "Expand Photo 3" at bounding box center [961, 307] width 260 height 195
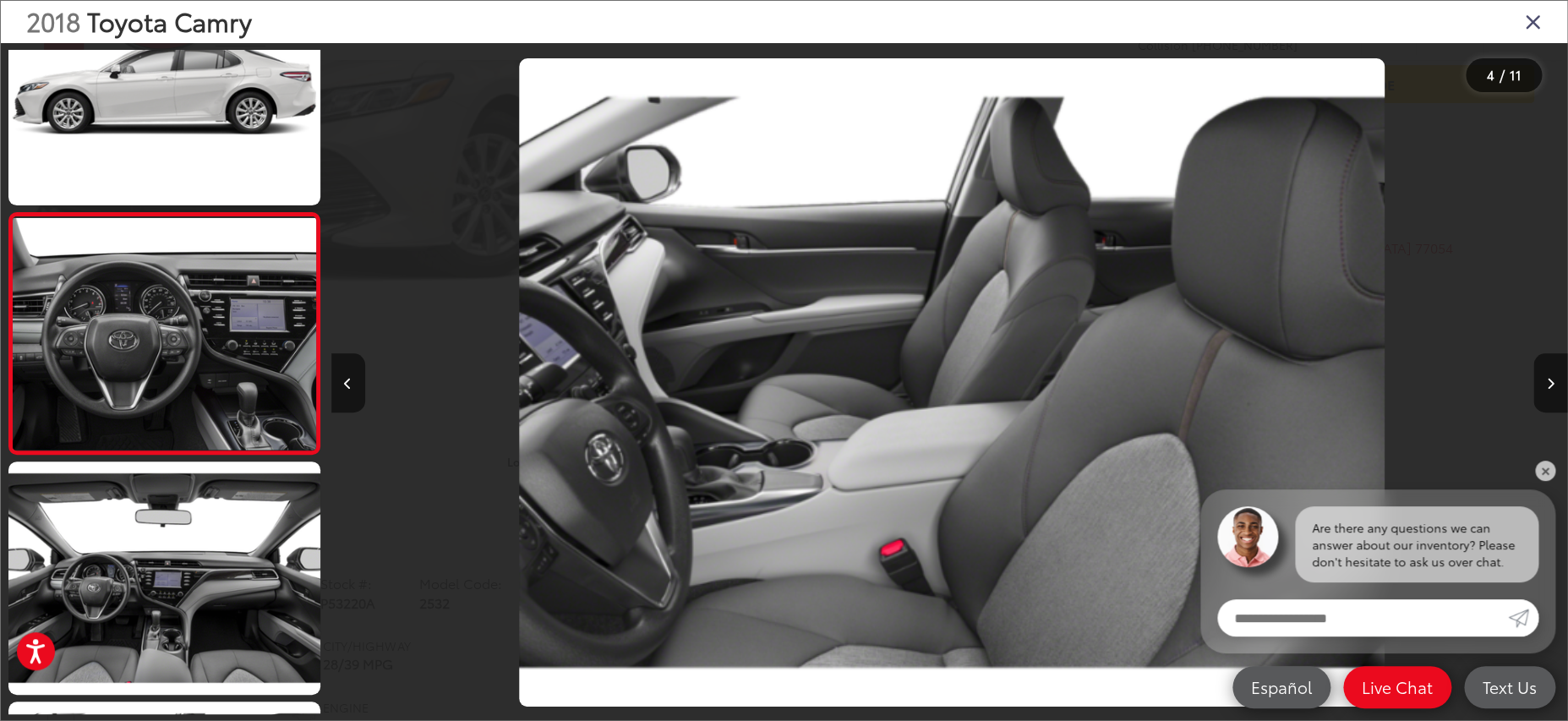
scroll to position [0, 6181]
click at [355, 391] on button "Previous image" at bounding box center [348, 383] width 33 height 59
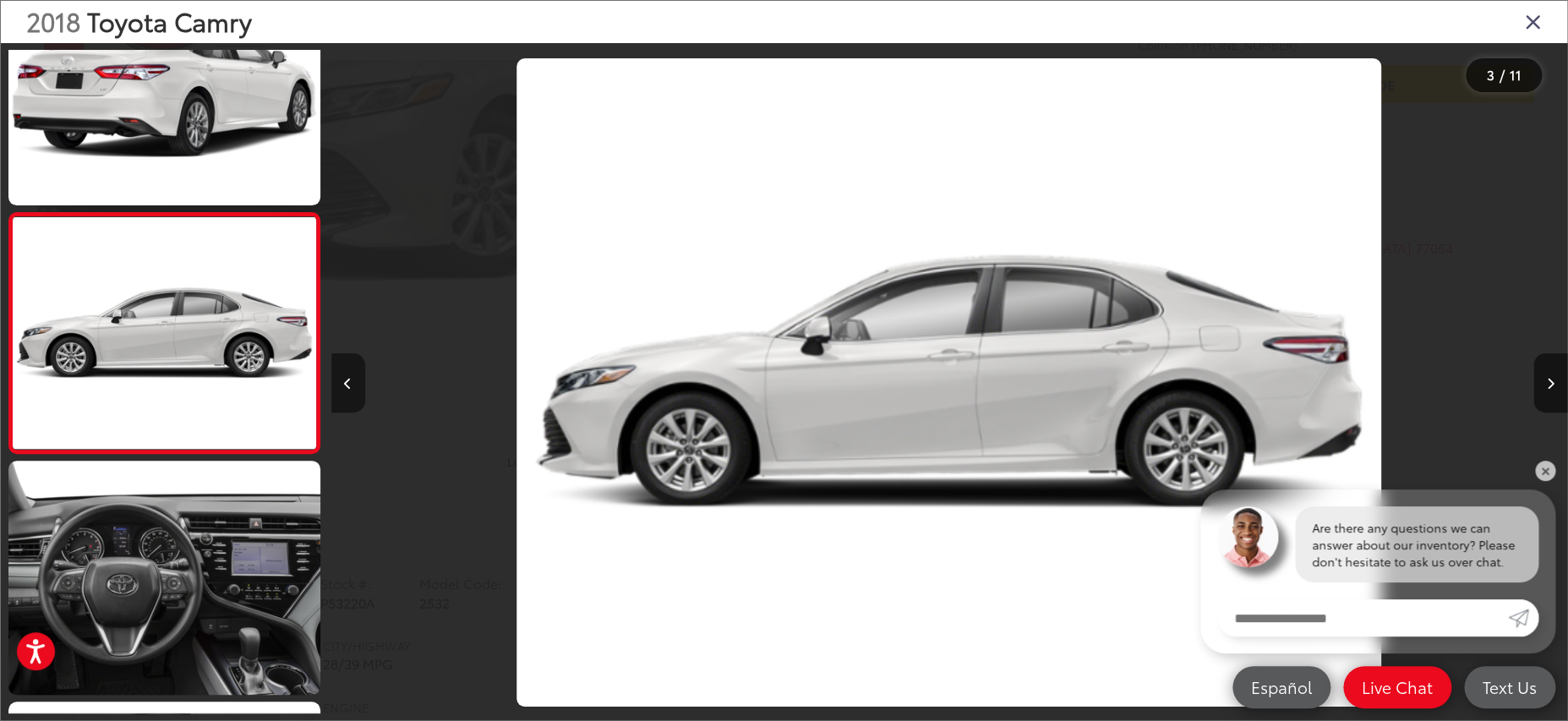
scroll to position [0, 2472]
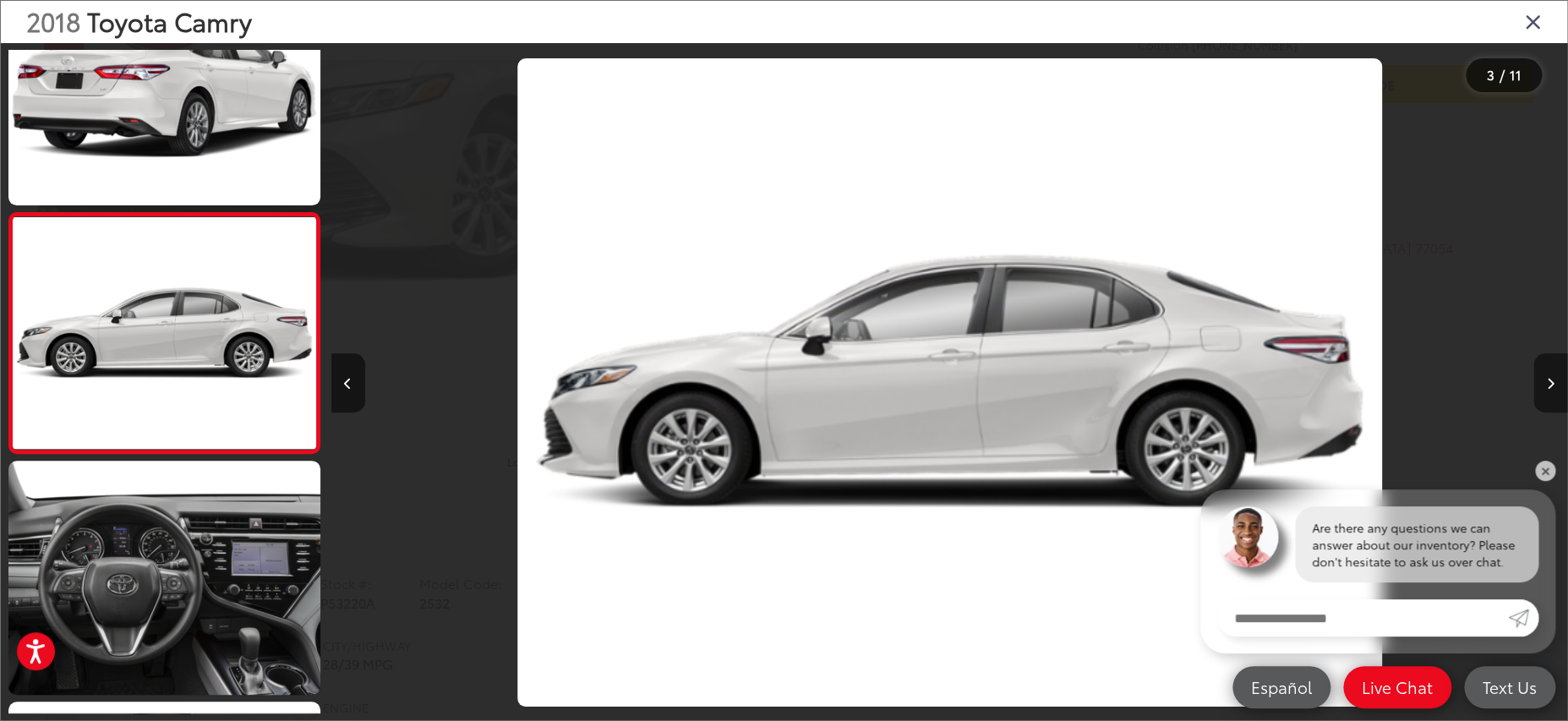
click at [1535, 393] on button "Next image" at bounding box center [1550, 383] width 33 height 59
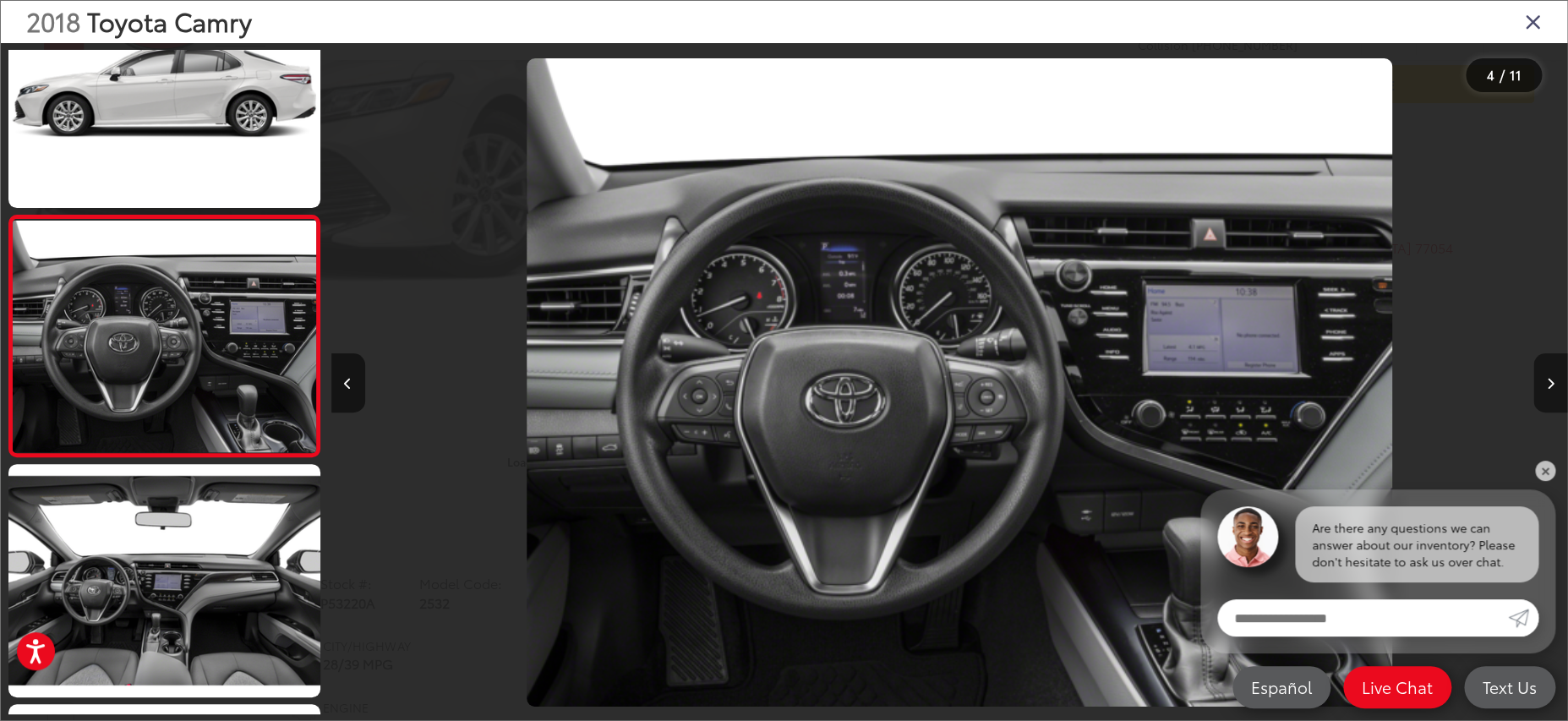
scroll to position [0, 0]
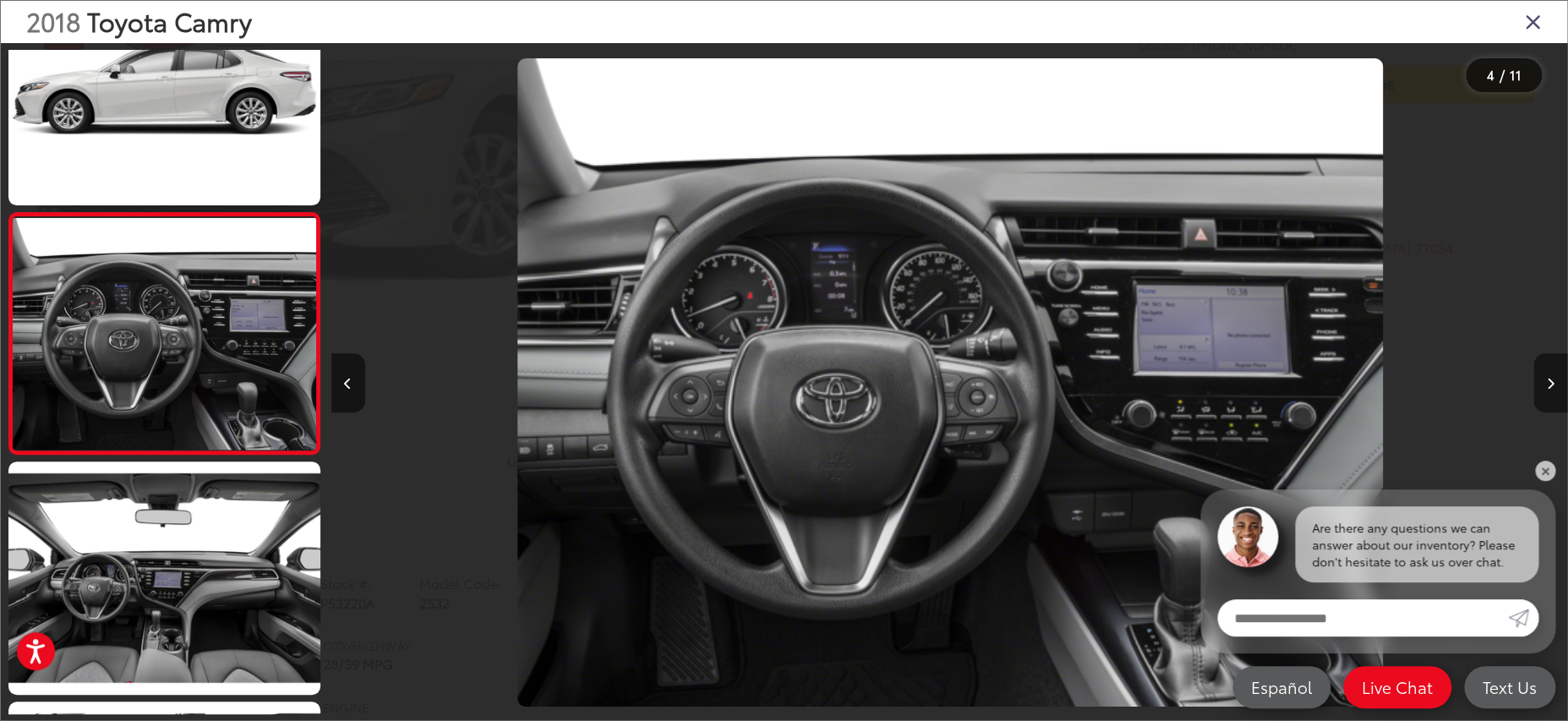
click at [1535, 393] on button "Next image" at bounding box center [1550, 383] width 33 height 59
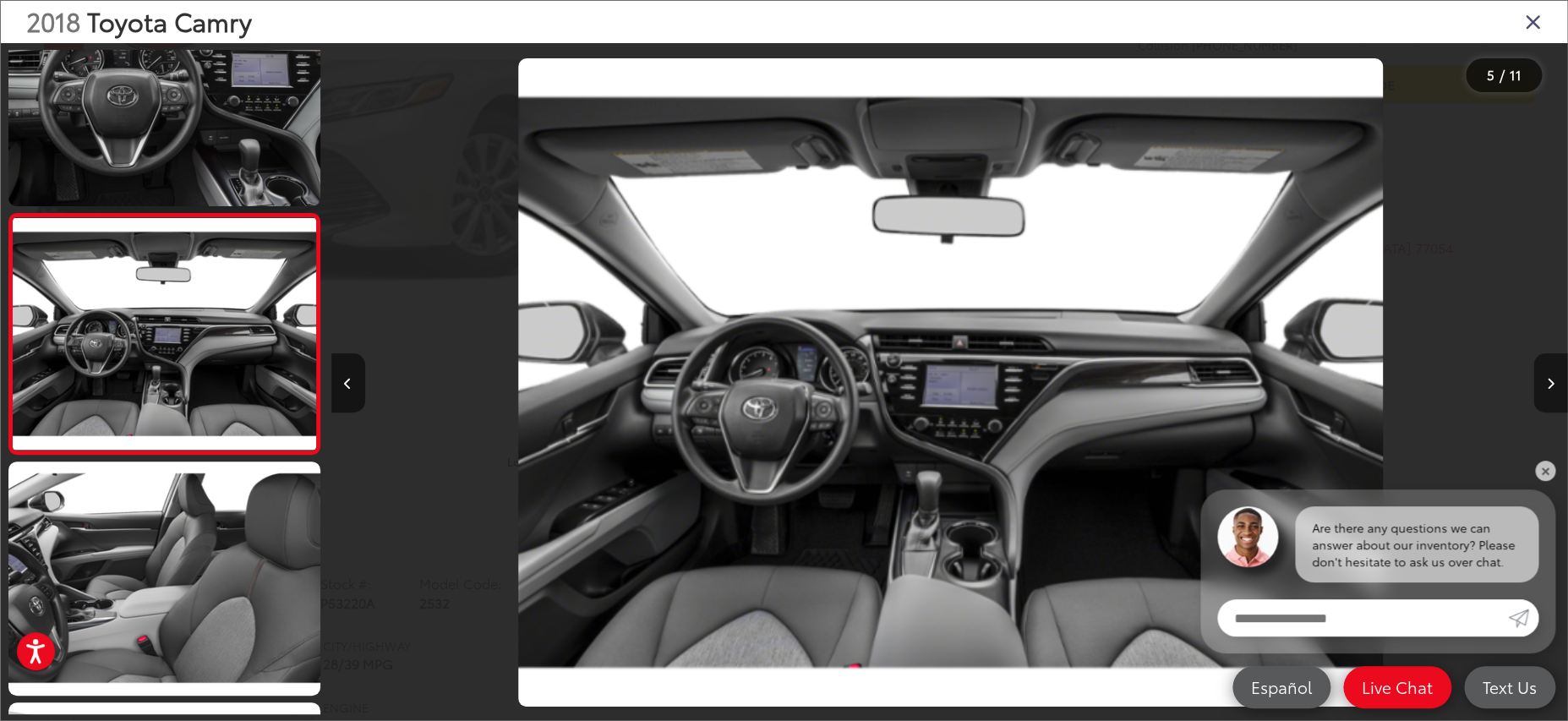
click at [1535, 393] on button "Next image" at bounding box center [1550, 383] width 33 height 59
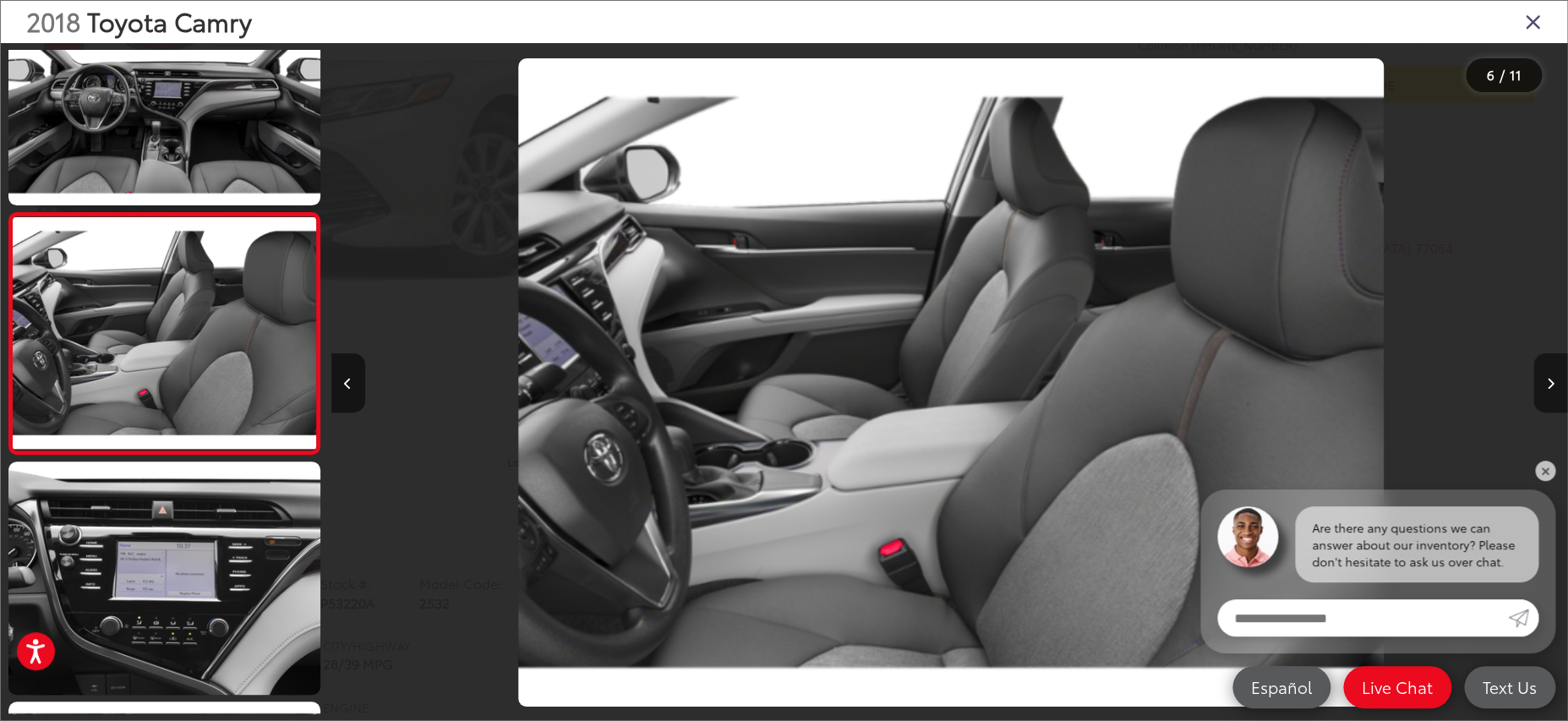
click at [1535, 393] on button "Next image" at bounding box center [1550, 383] width 33 height 59
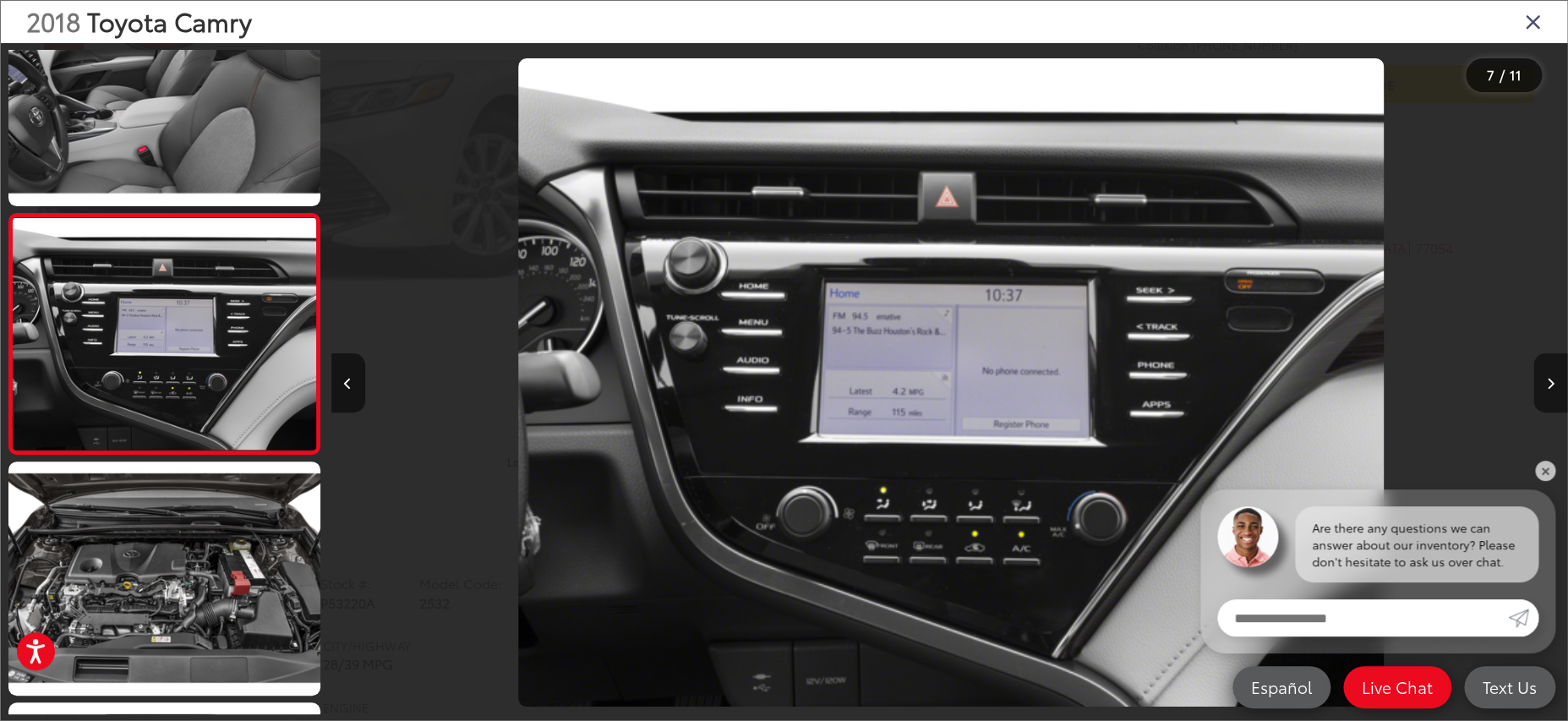
click at [1535, 393] on button "Next image" at bounding box center [1550, 383] width 33 height 59
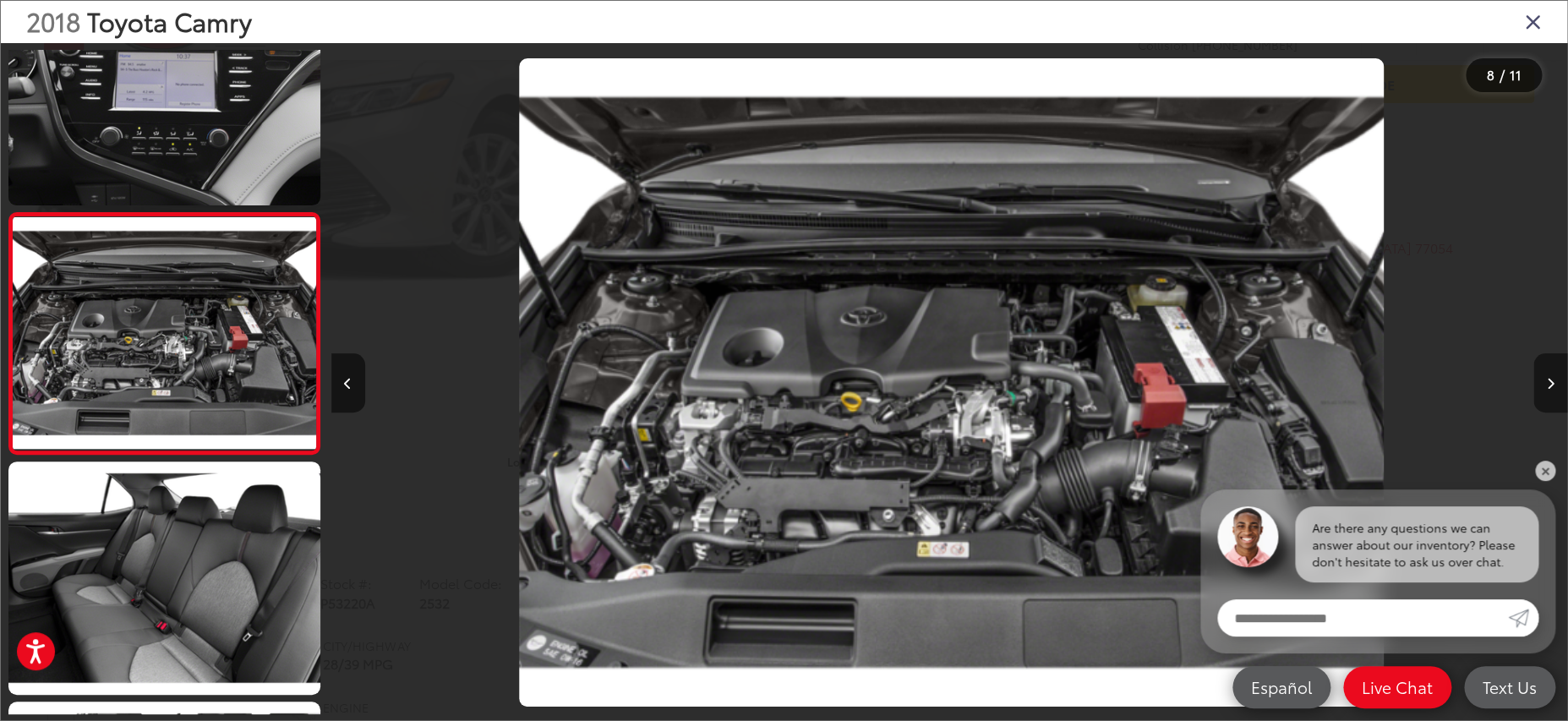
click at [1535, 393] on button "Next image" at bounding box center [1550, 383] width 33 height 59
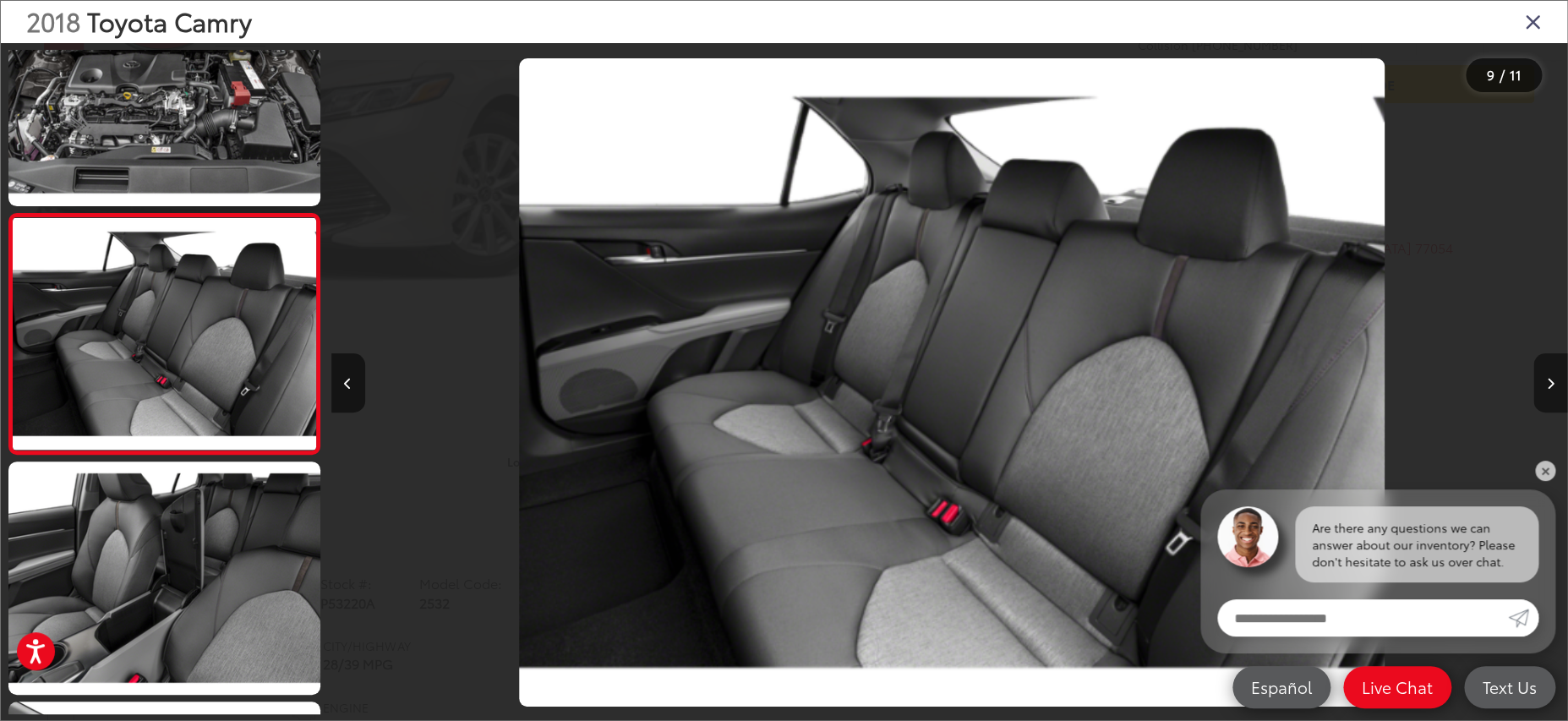
click at [1535, 393] on button "Next image" at bounding box center [1550, 383] width 33 height 59
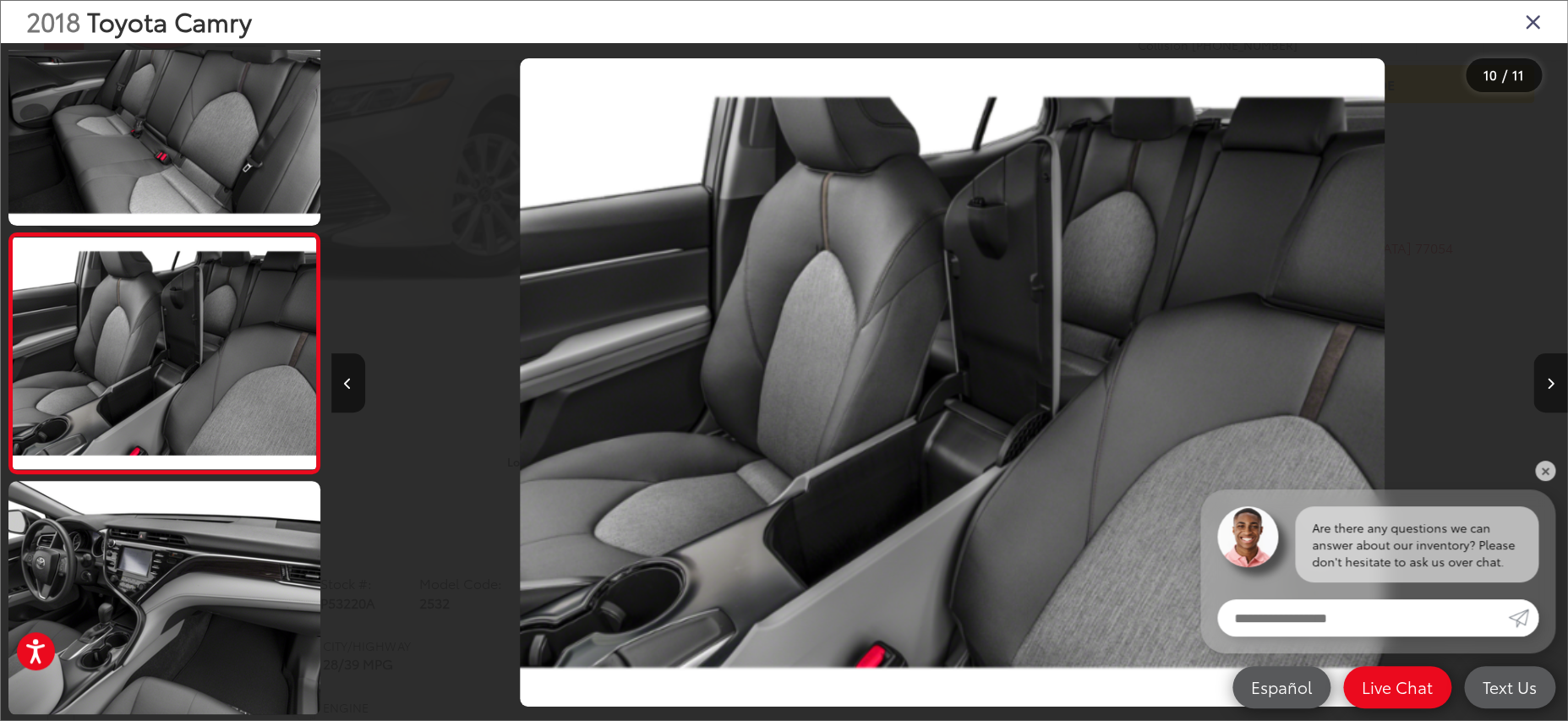
click at [1535, 393] on button "Next image" at bounding box center [1550, 383] width 33 height 59
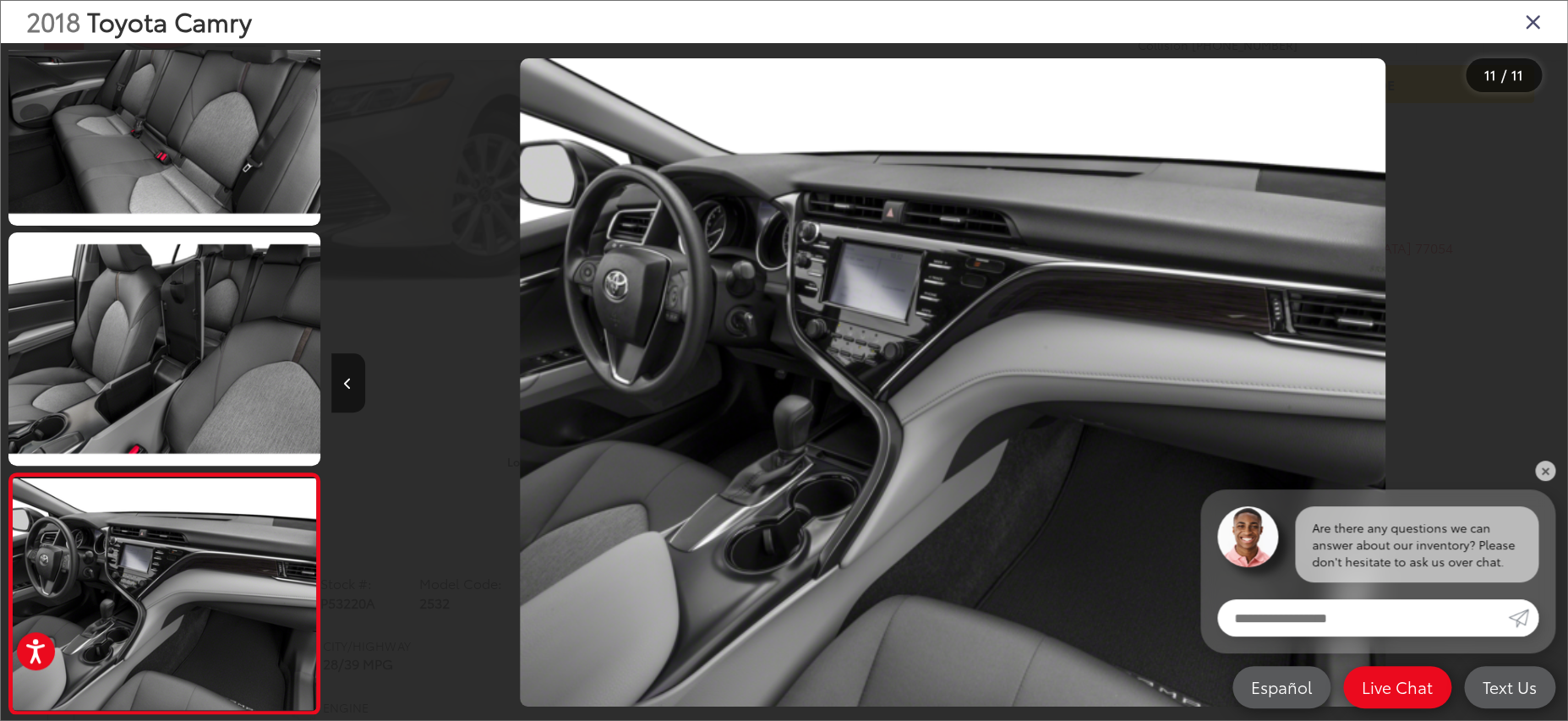
click at [1535, 393] on div at bounding box center [1413, 382] width 309 height 679
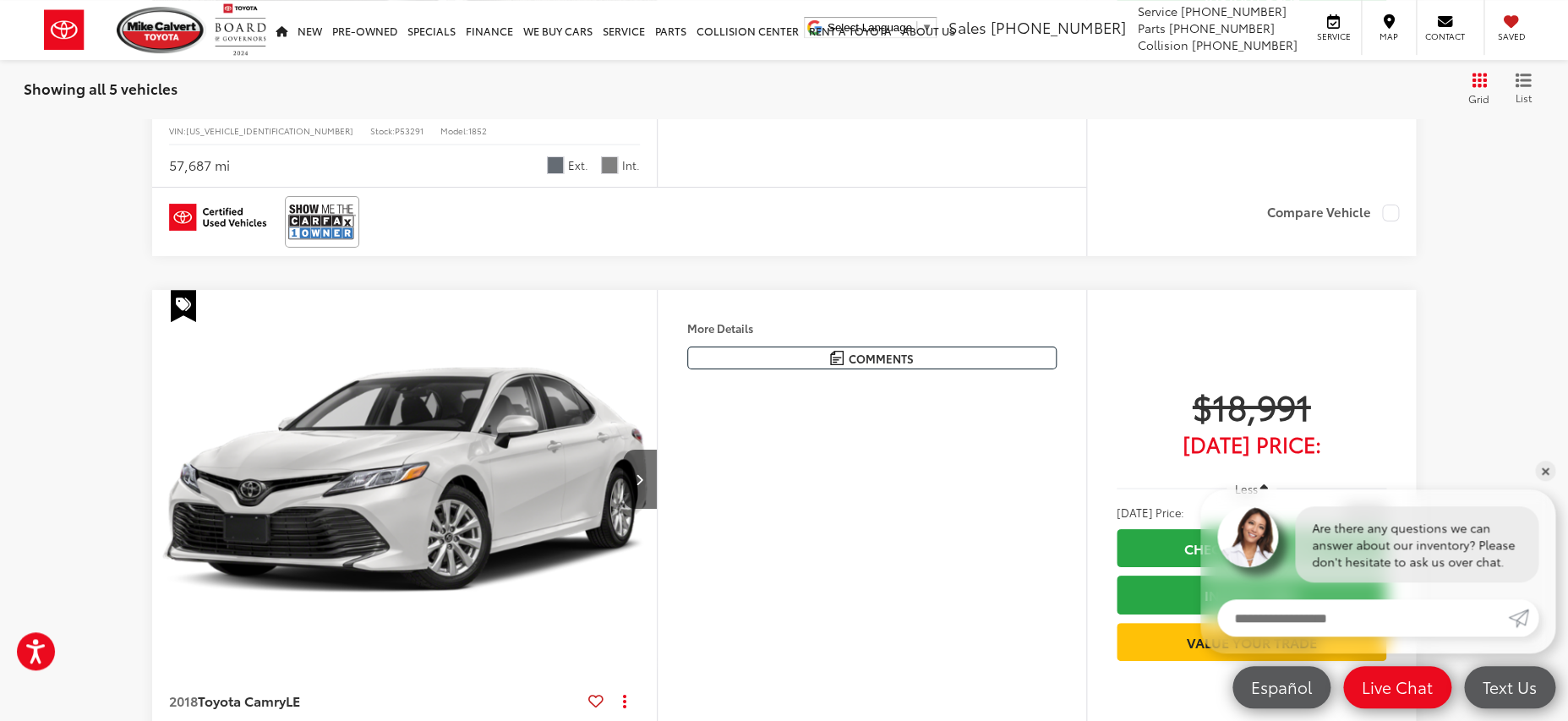
scroll to position [3001, 0]
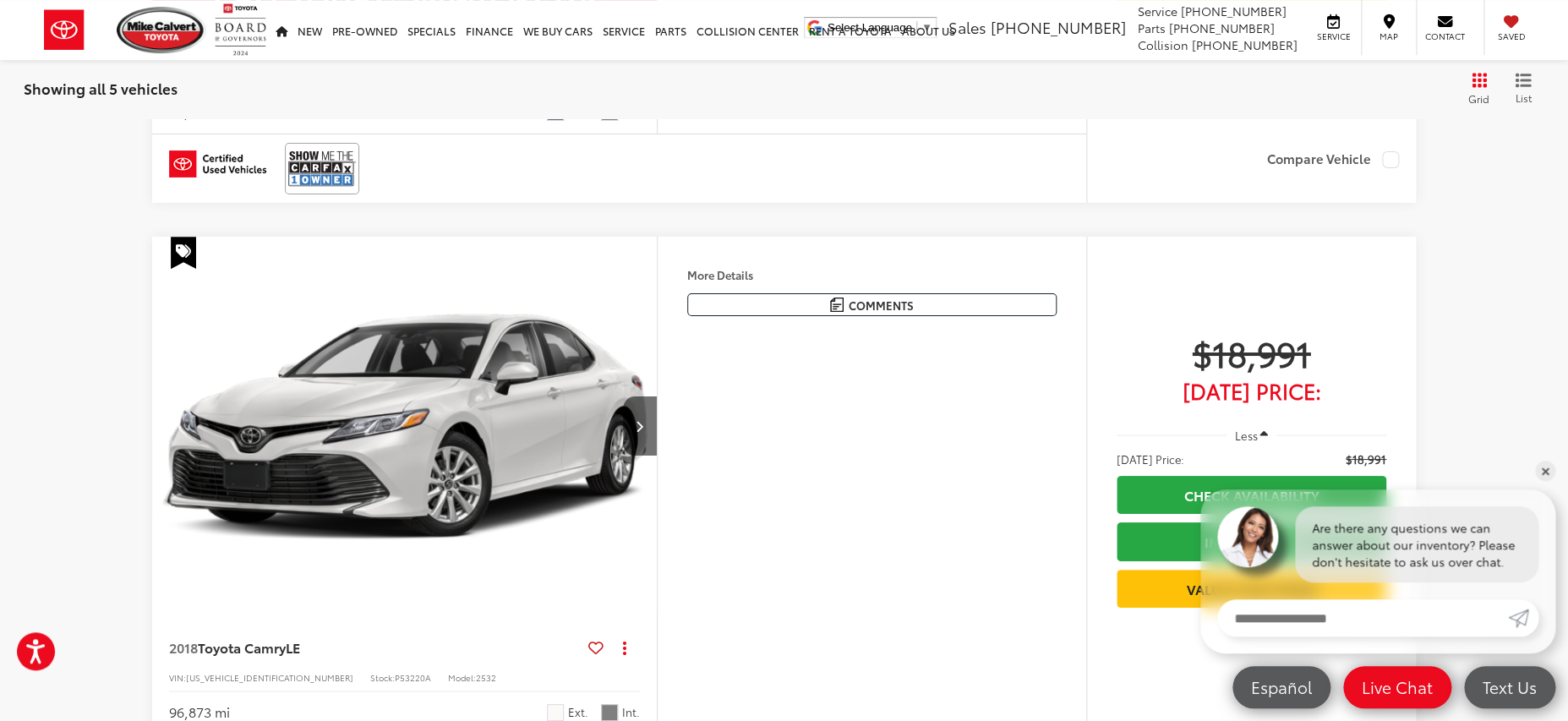
click at [1190, 418] on div "$18,991 Today's Price: Less Today's Price: $18,991 Check Availability Instant D…" at bounding box center [1252, 470] width 269 height 277
click at [1243, 428] on span "Less" at bounding box center [1246, 435] width 23 height 15
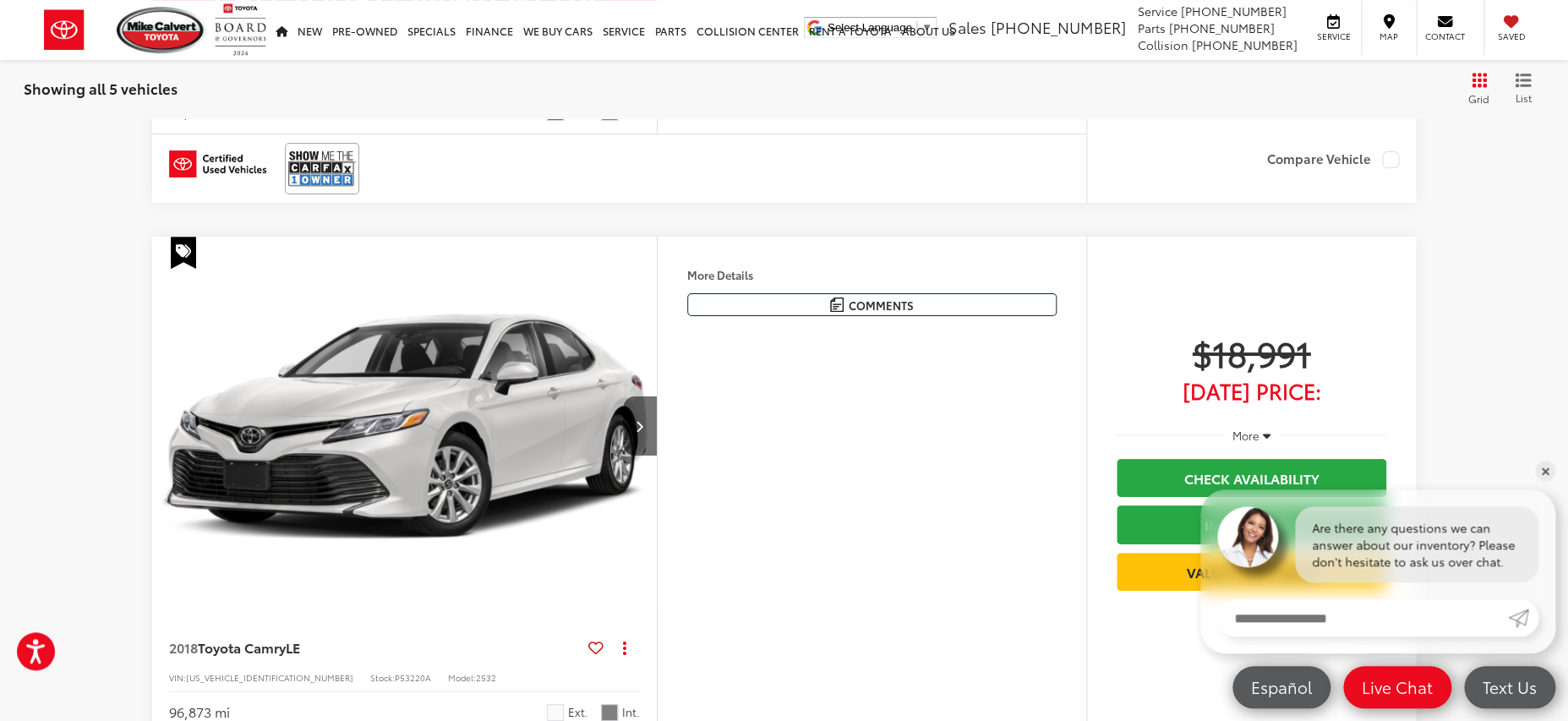
click at [902, 399] on div "Features Adaptive Cruise Control Bluetooth® Keyless Entry Automatic High Beams …" at bounding box center [872, 485] width 430 height 498
